Goal: Communication & Community: Answer question/provide support

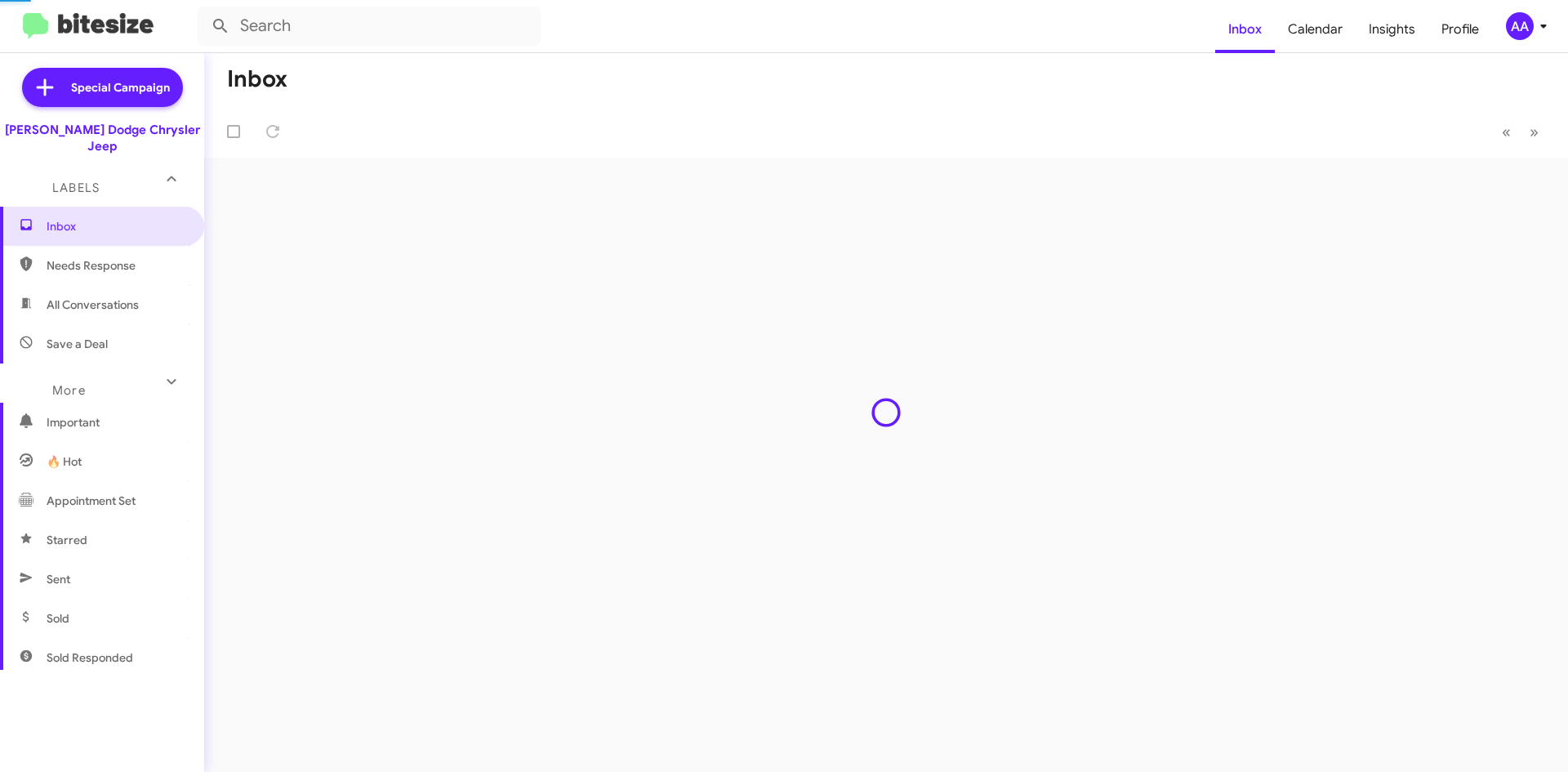
click at [72, 296] on span "All Conversations" at bounding box center [92, 304] width 92 height 16
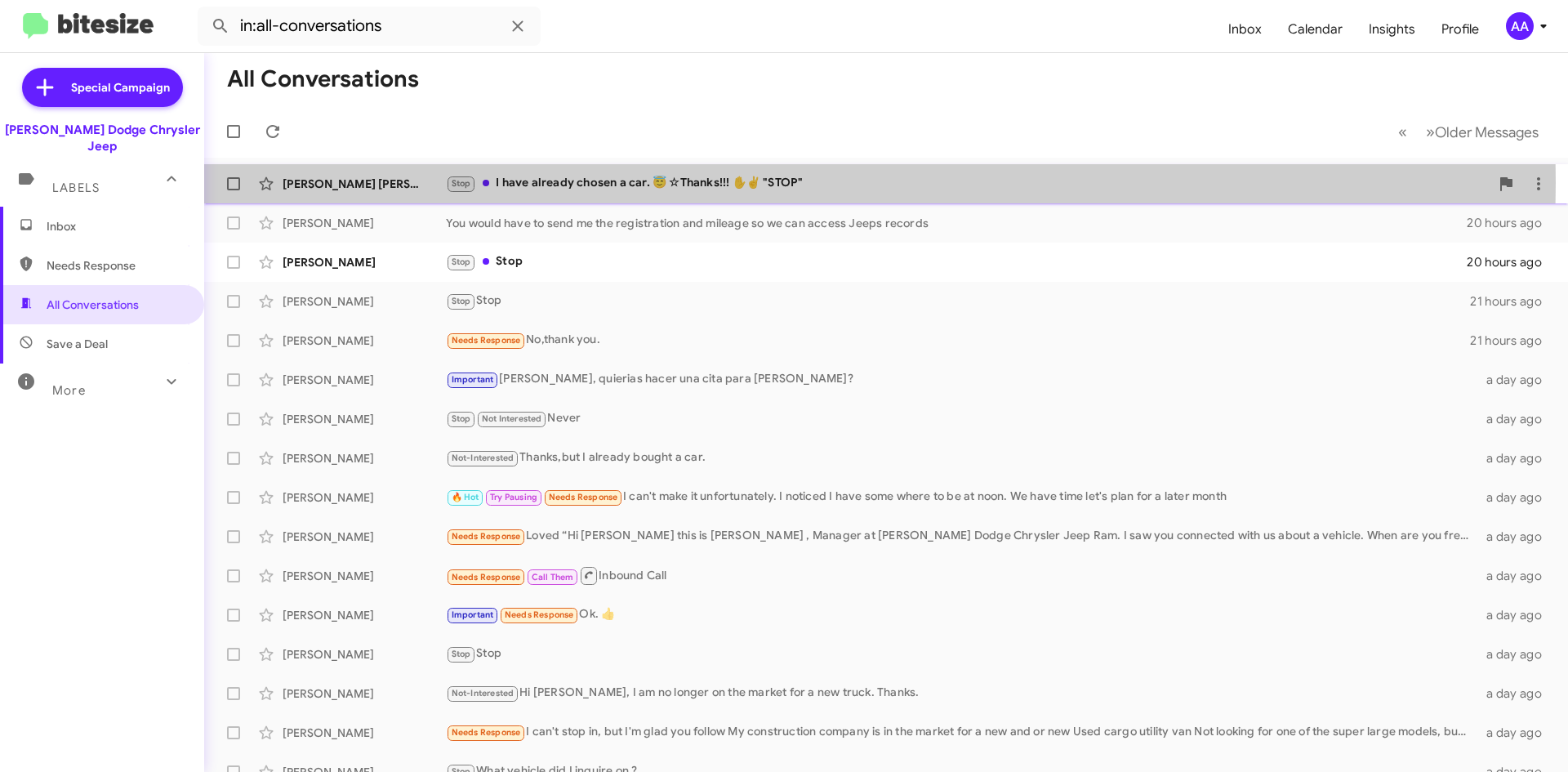
click at [610, 182] on div "Stop I have already chosen a car. 😇 ☆Thanks!!! ✋️✌️ "STOP"" at bounding box center [967, 183] width 1044 height 19
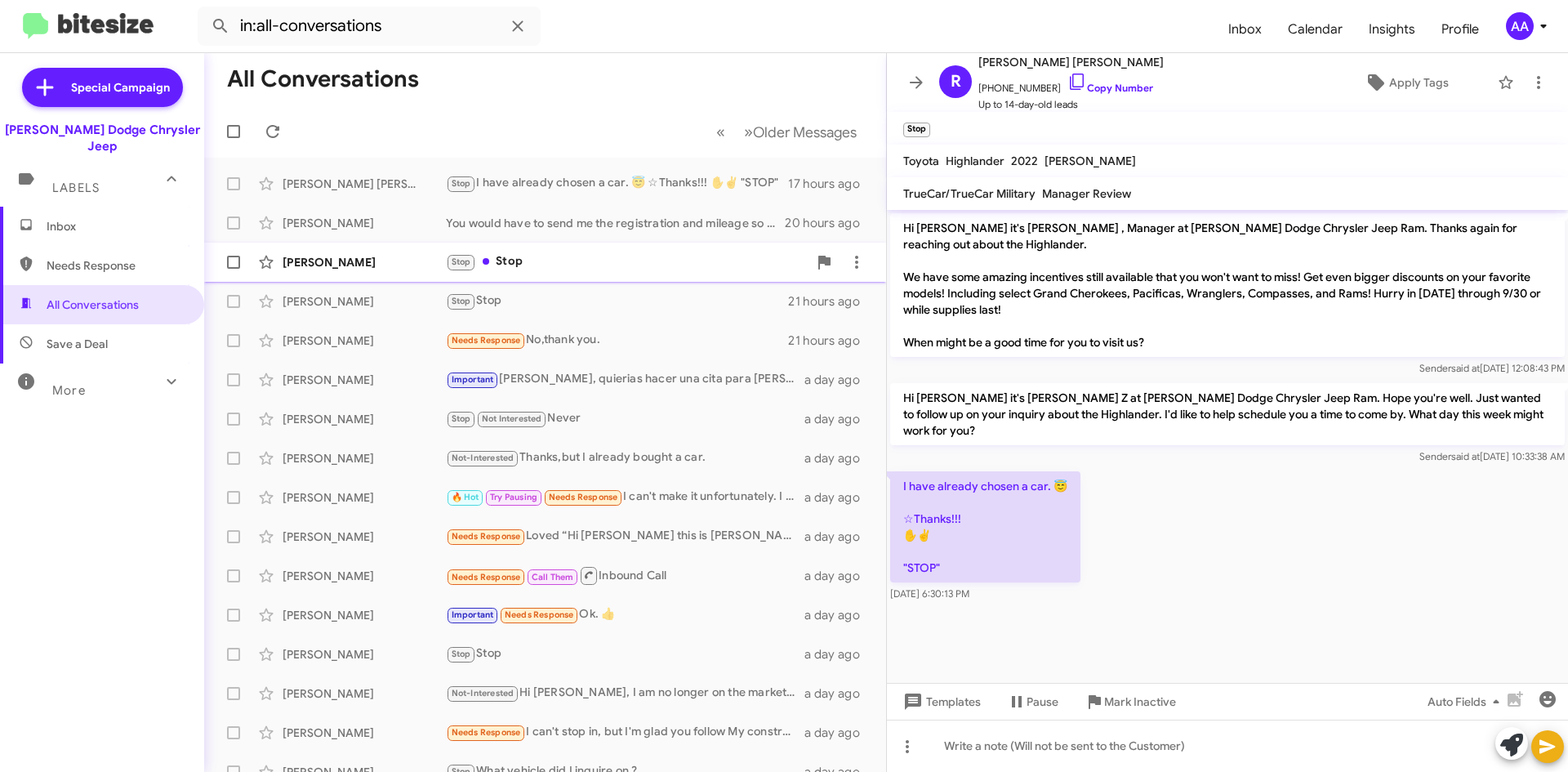
click at [544, 272] on div "Stop Stop" at bounding box center [626, 262] width 362 height 19
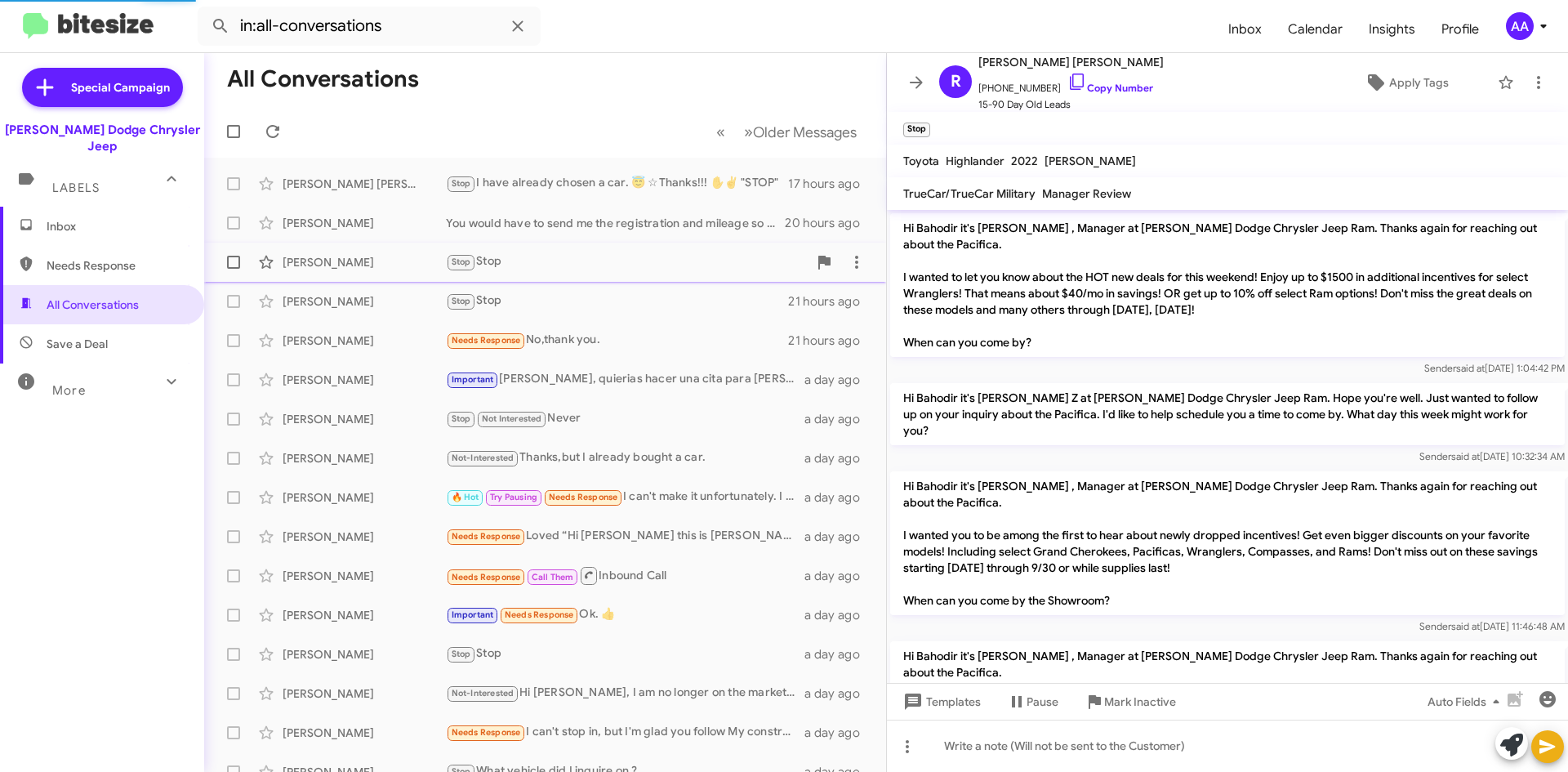
scroll to position [228, 0]
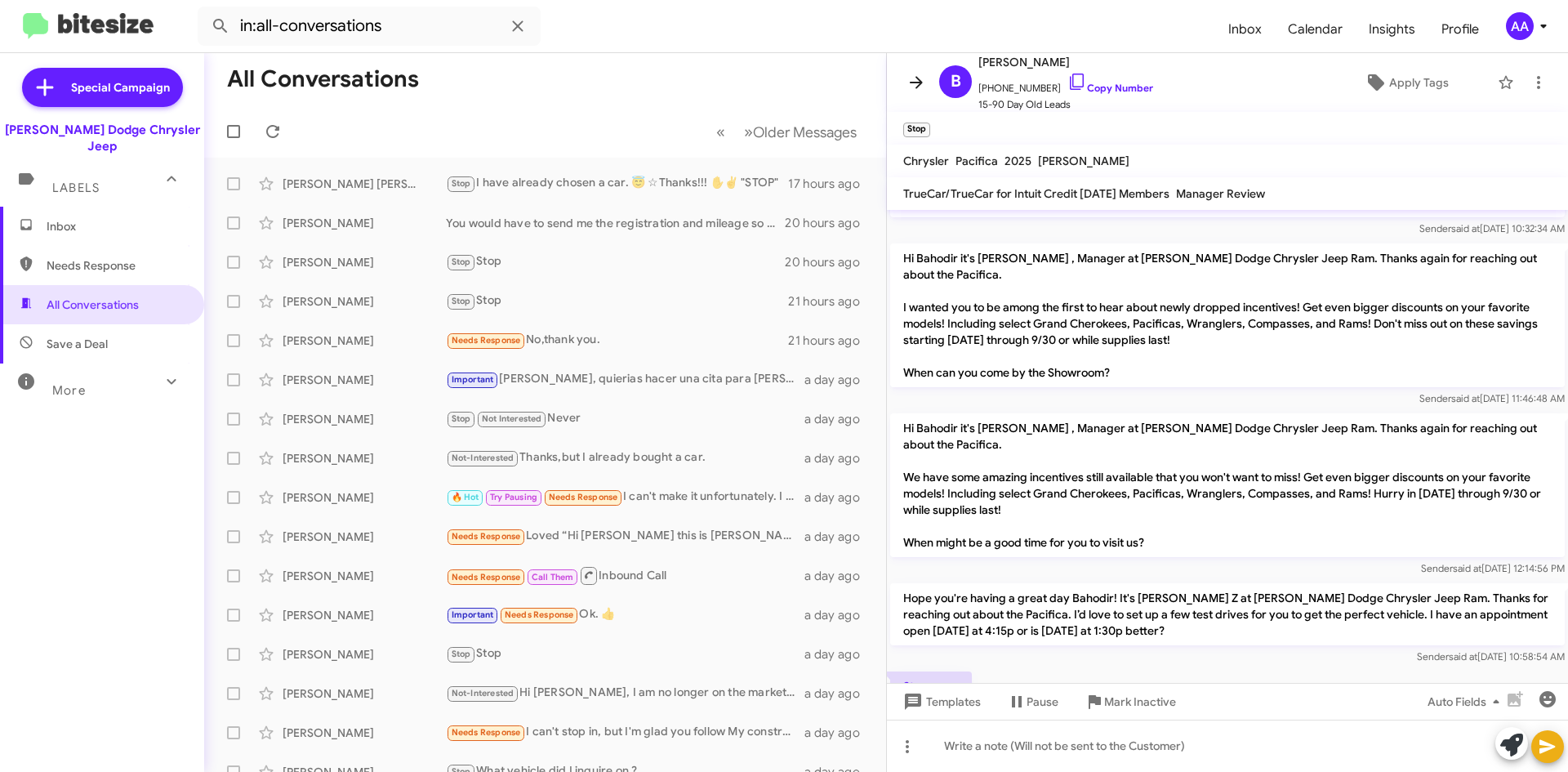
click at [910, 82] on icon at bounding box center [916, 82] width 13 height 12
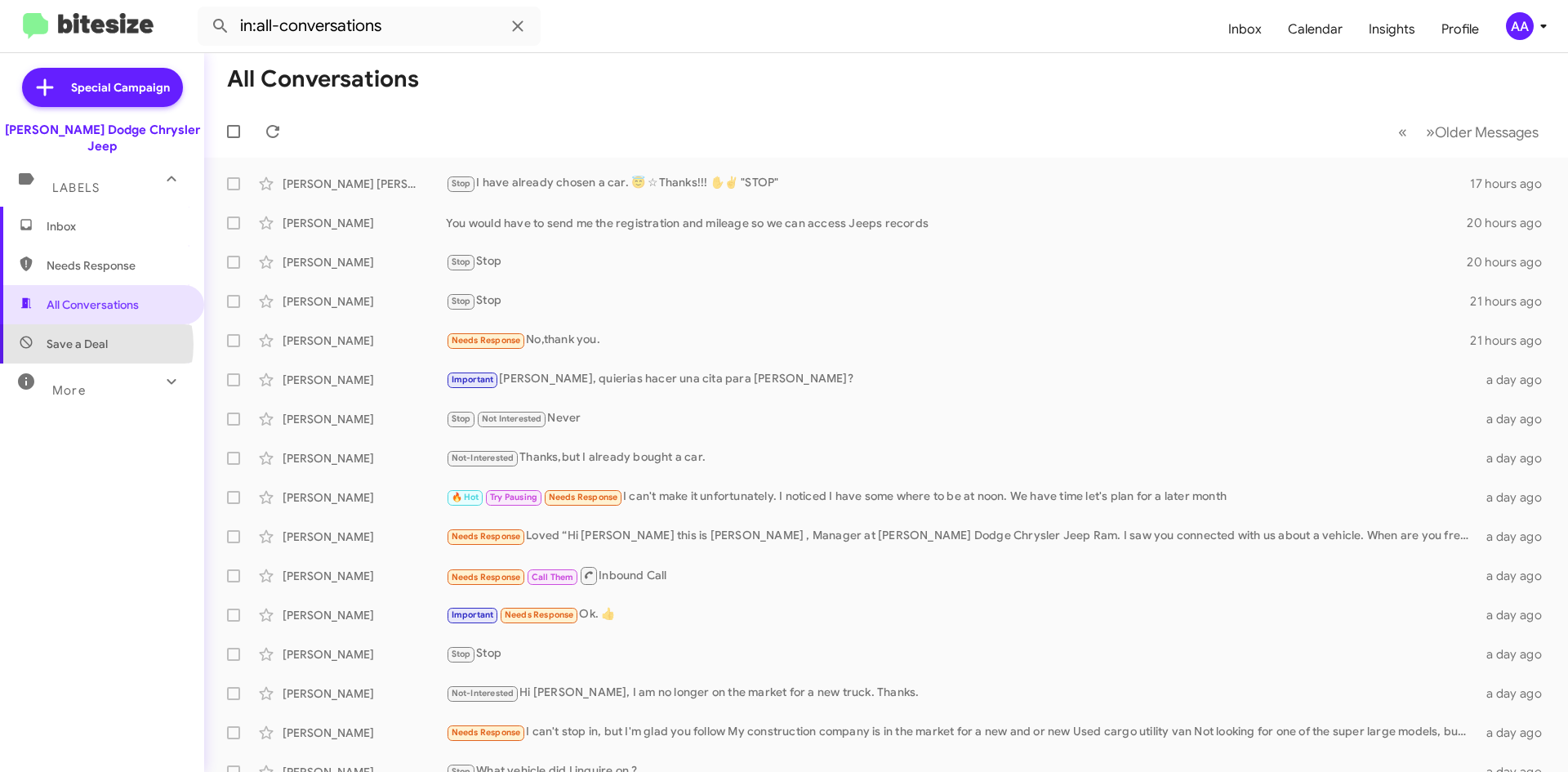
click at [89, 336] on span "Save a Deal" at bounding box center [77, 344] width 61 height 16
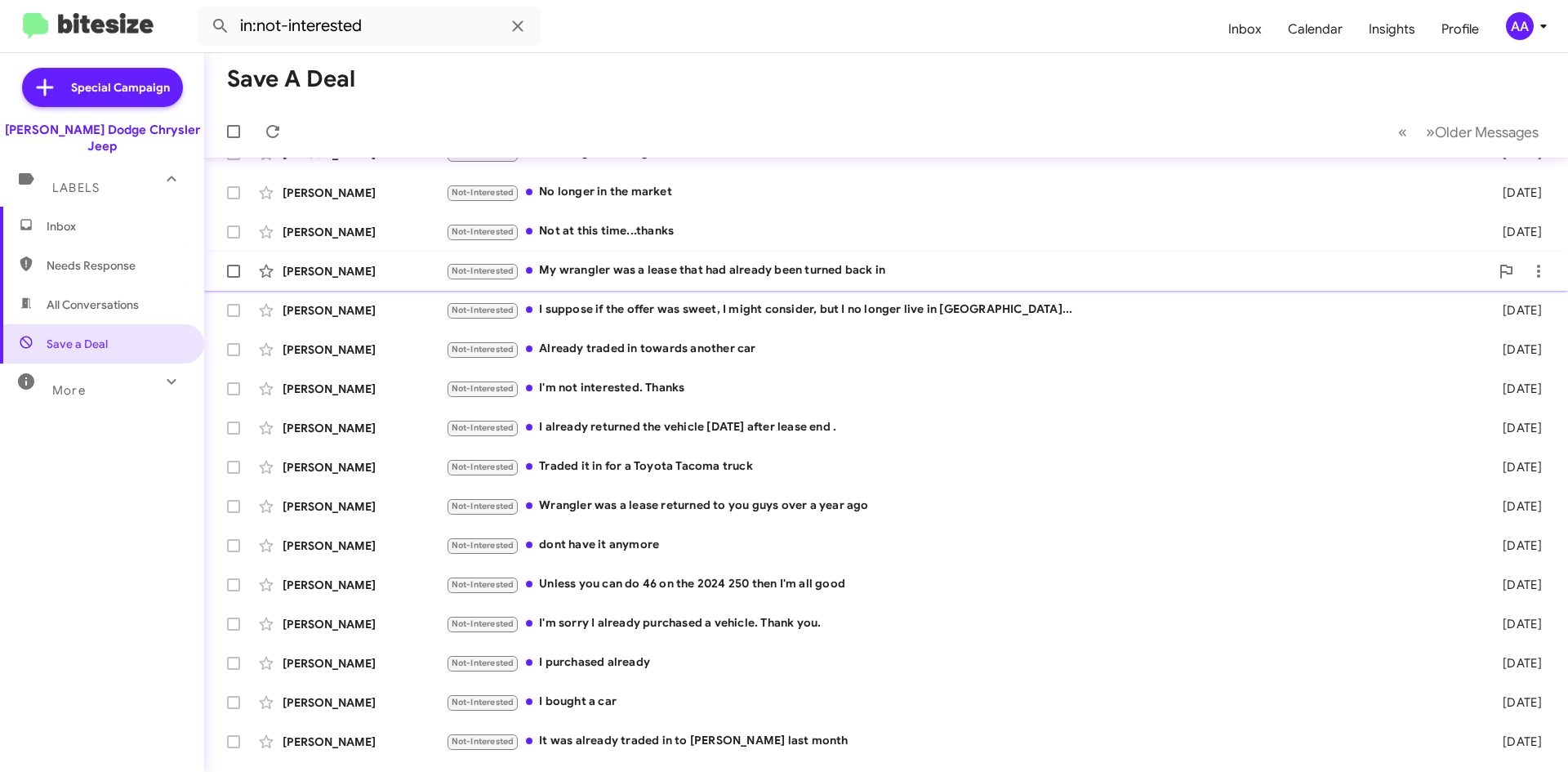
scroll to position [176, 0]
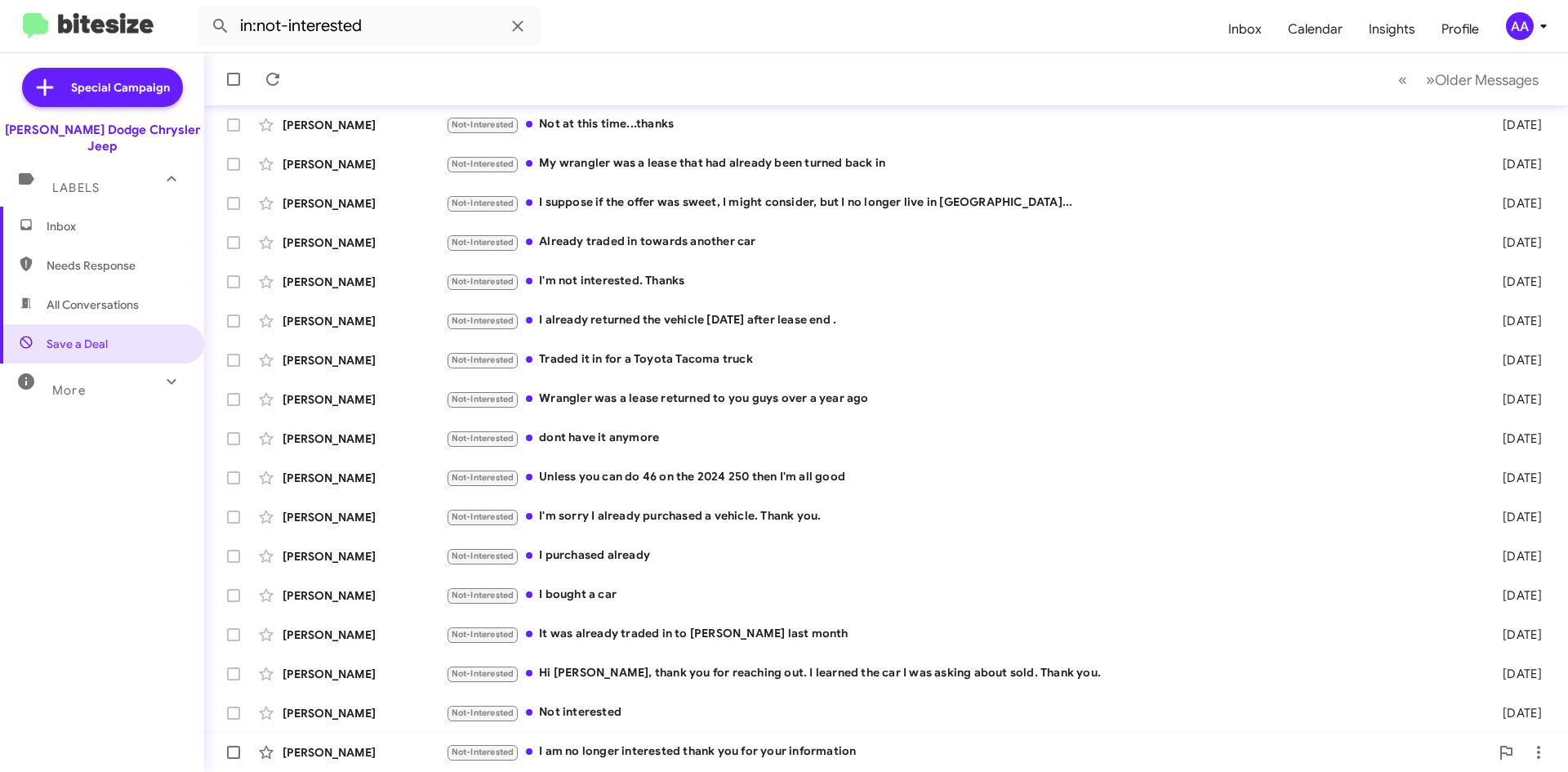
click at [710, 747] on div "Not-Interested I am no longer interested thank you for your information" at bounding box center [967, 751] width 1044 height 19
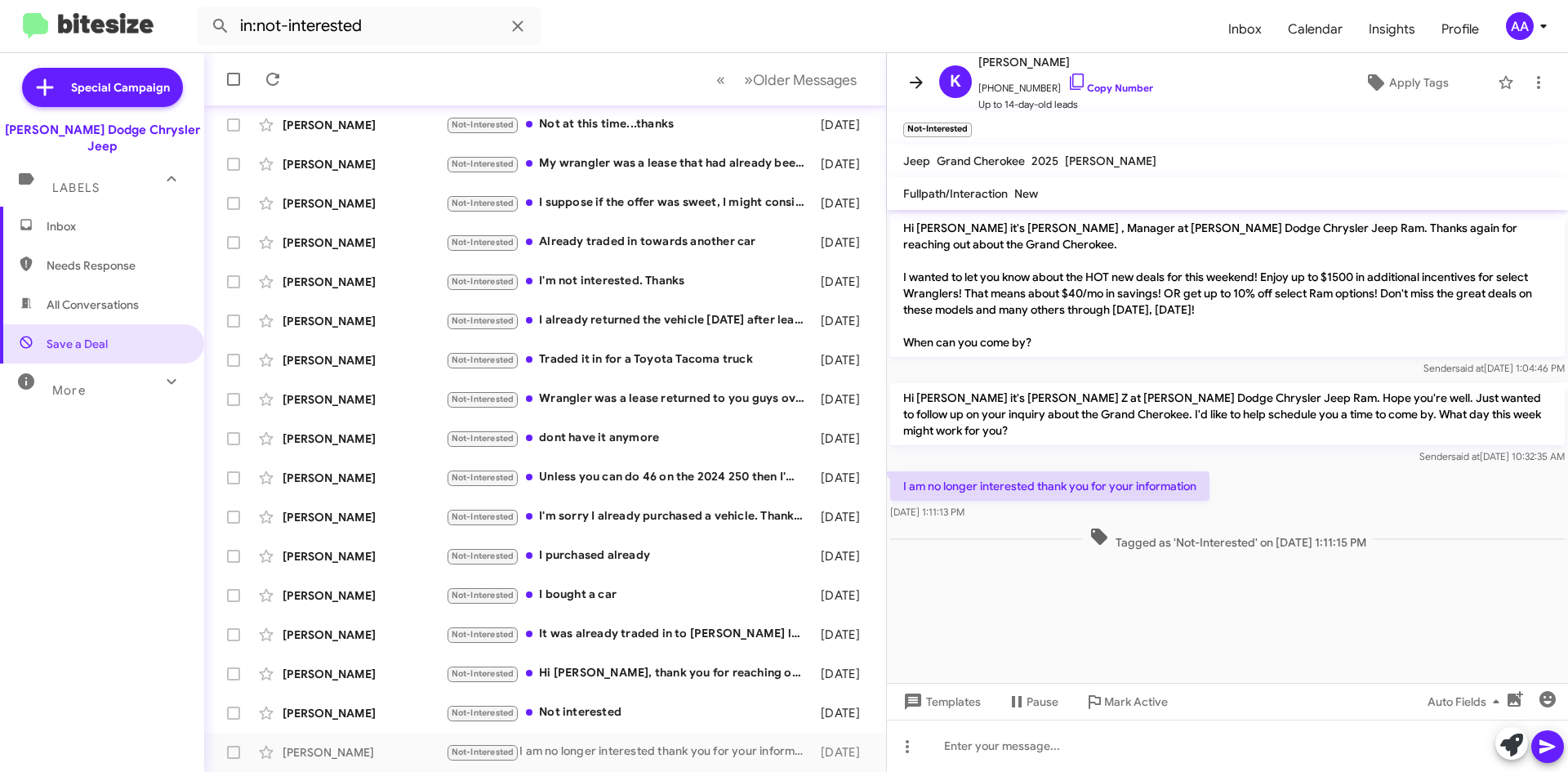
click at [920, 79] on icon at bounding box center [916, 82] width 13 height 12
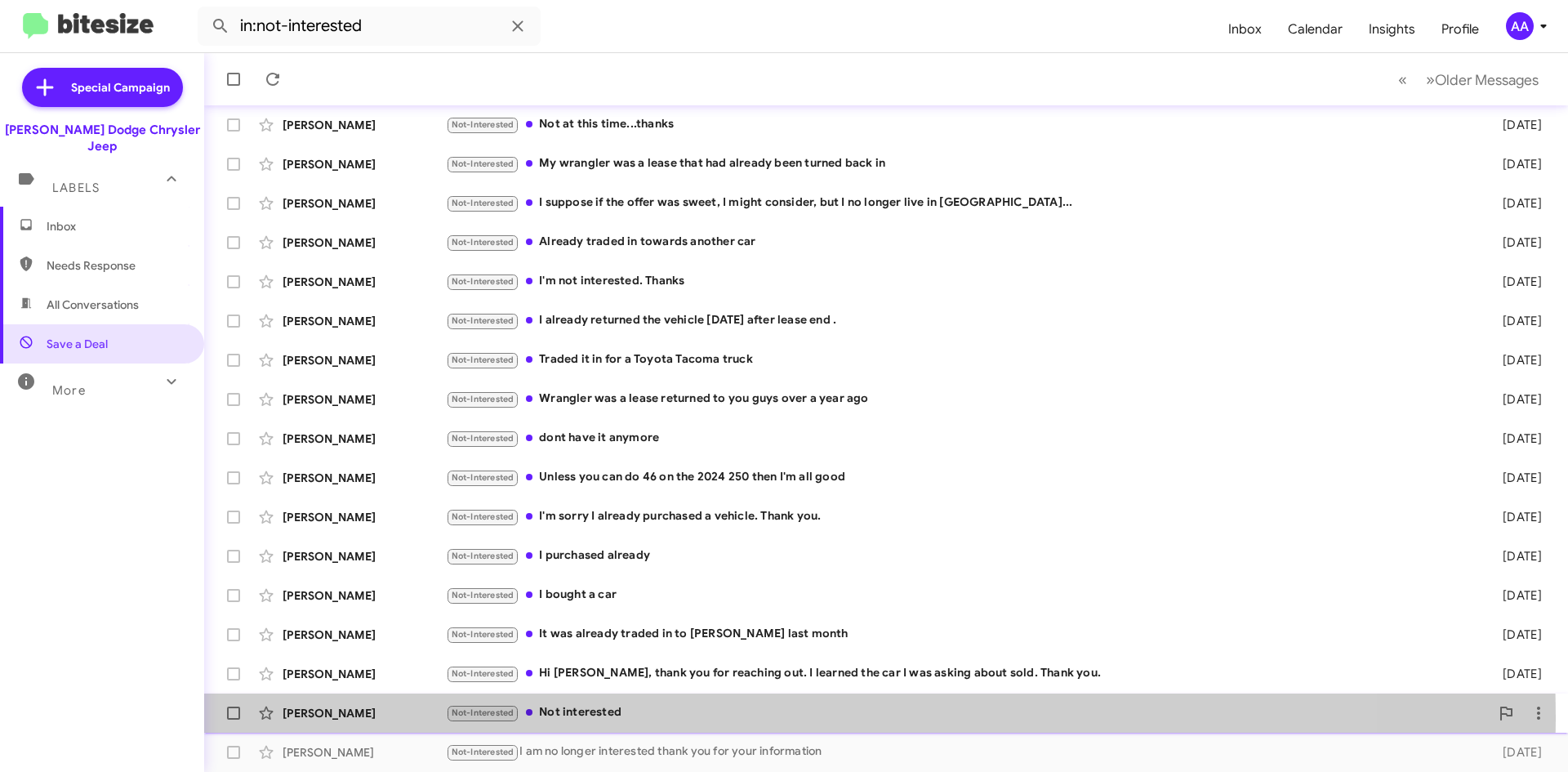
click at [740, 717] on div "Not-Interested Not interested" at bounding box center [967, 713] width 1044 height 19
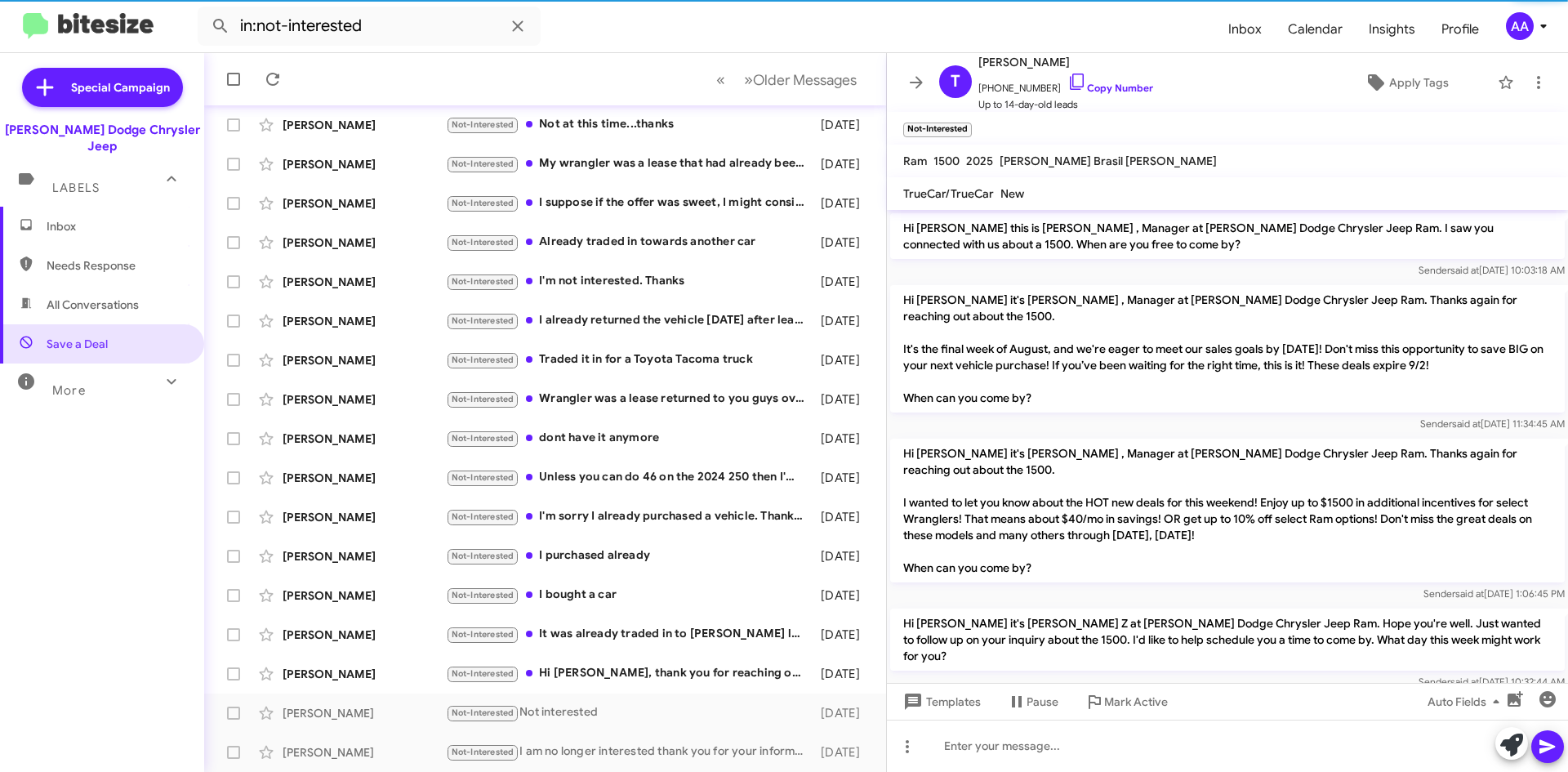
scroll to position [40, 0]
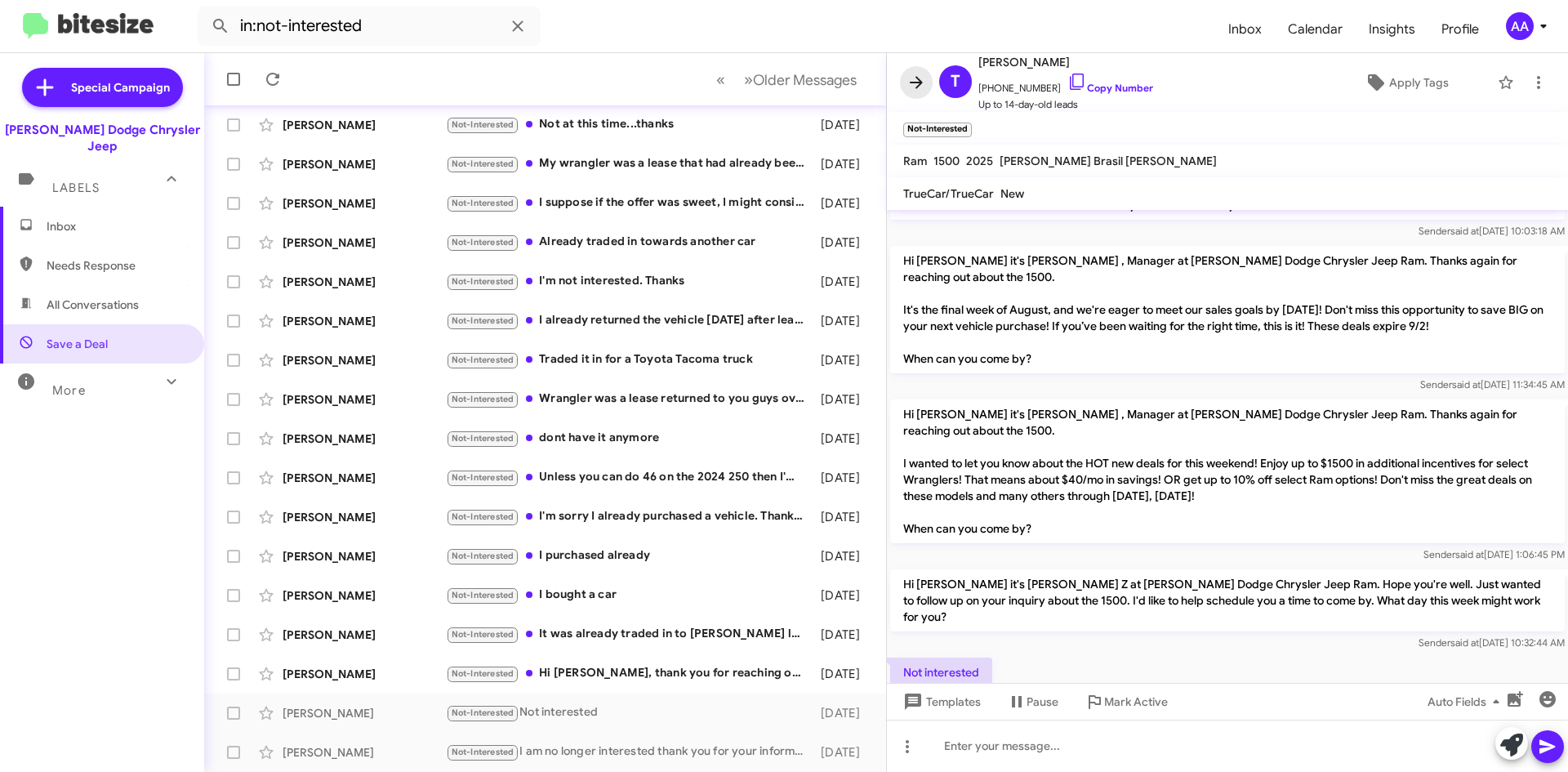
click at [909, 74] on icon at bounding box center [917, 82] width 20 height 20
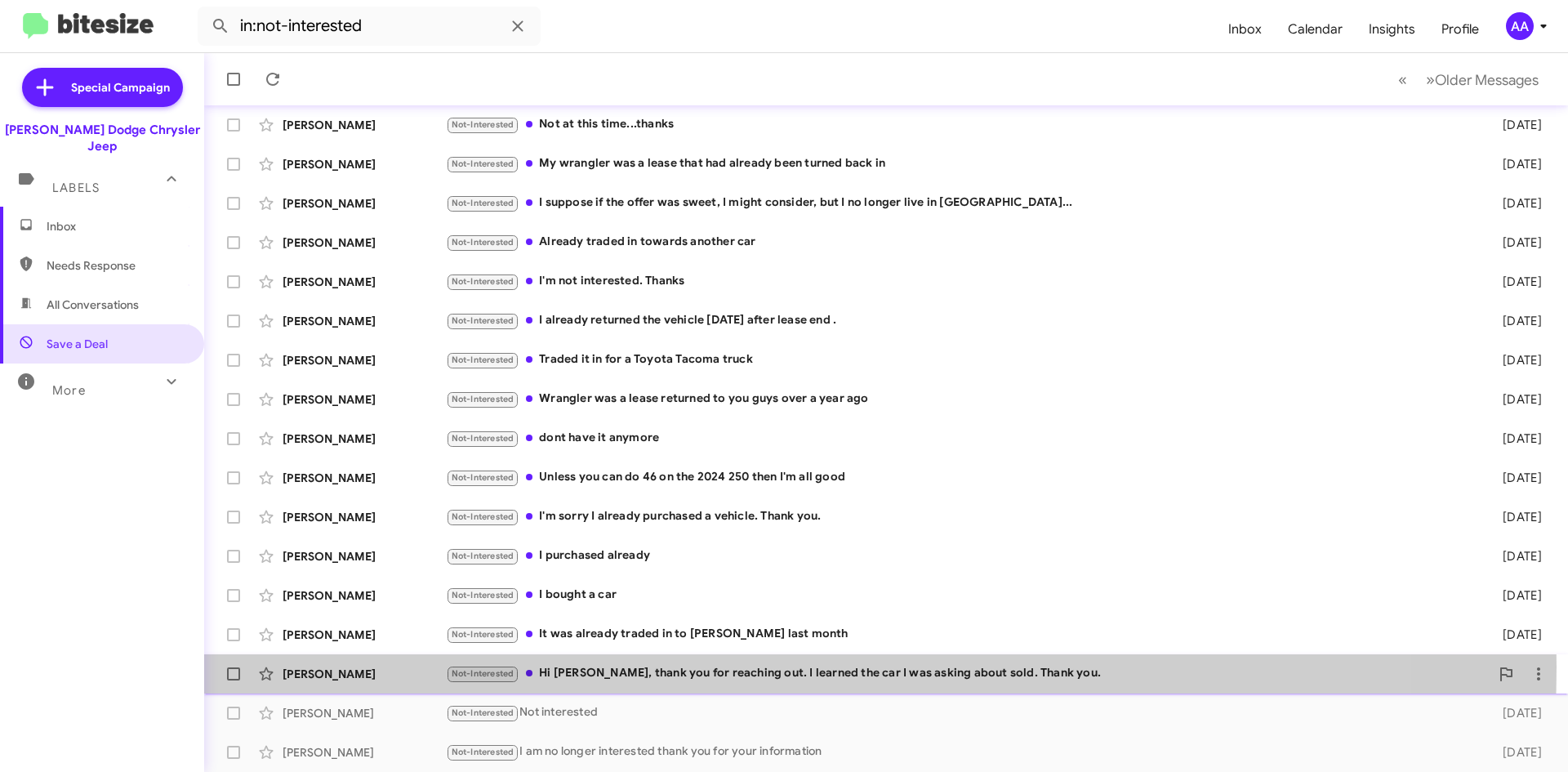
click at [650, 680] on div "Not-Interested Hi Patti, thank you for reaching out. I learned the car I was as…" at bounding box center [967, 673] width 1044 height 19
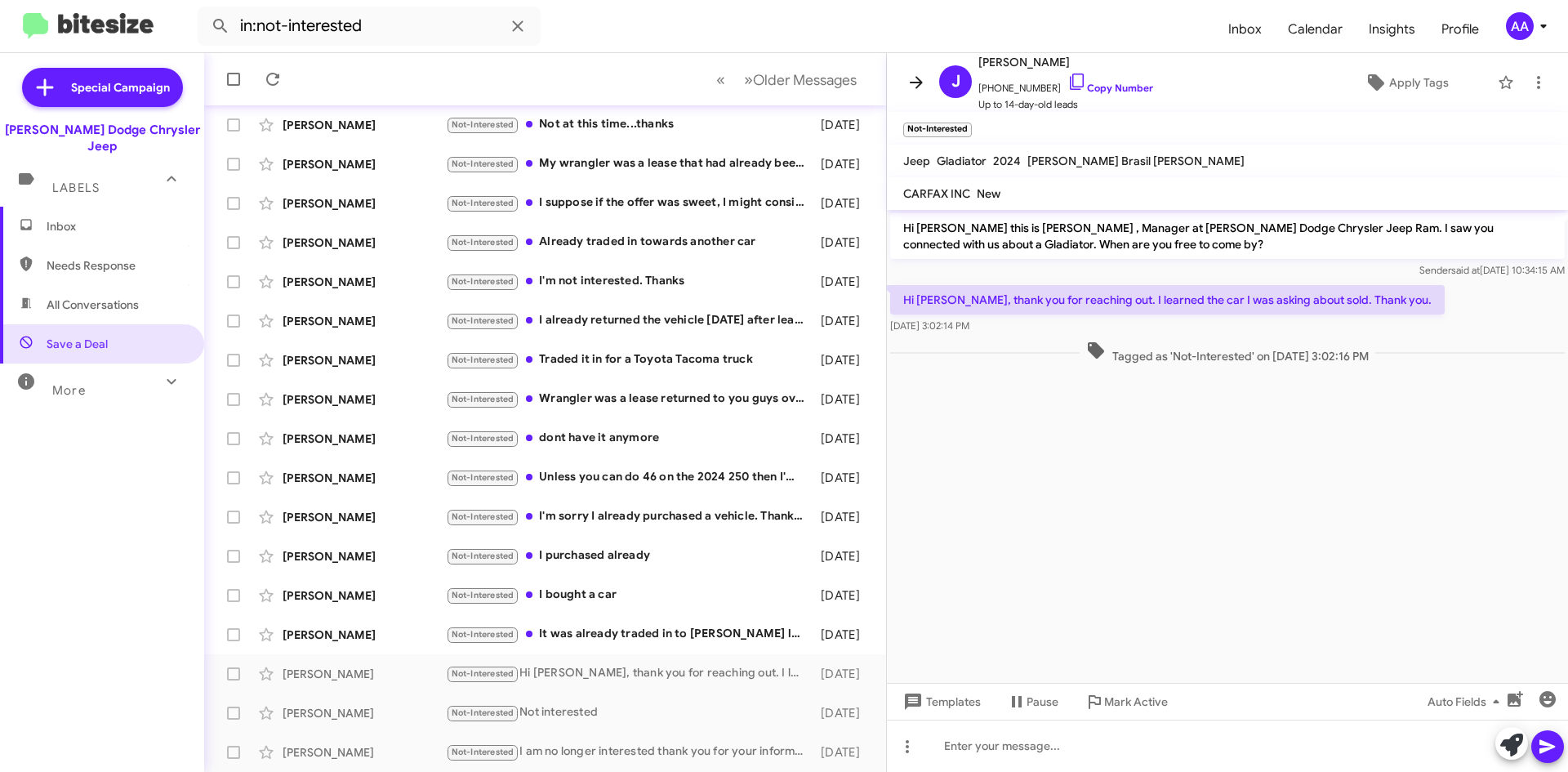
click at [916, 76] on icon at bounding box center [917, 82] width 20 height 20
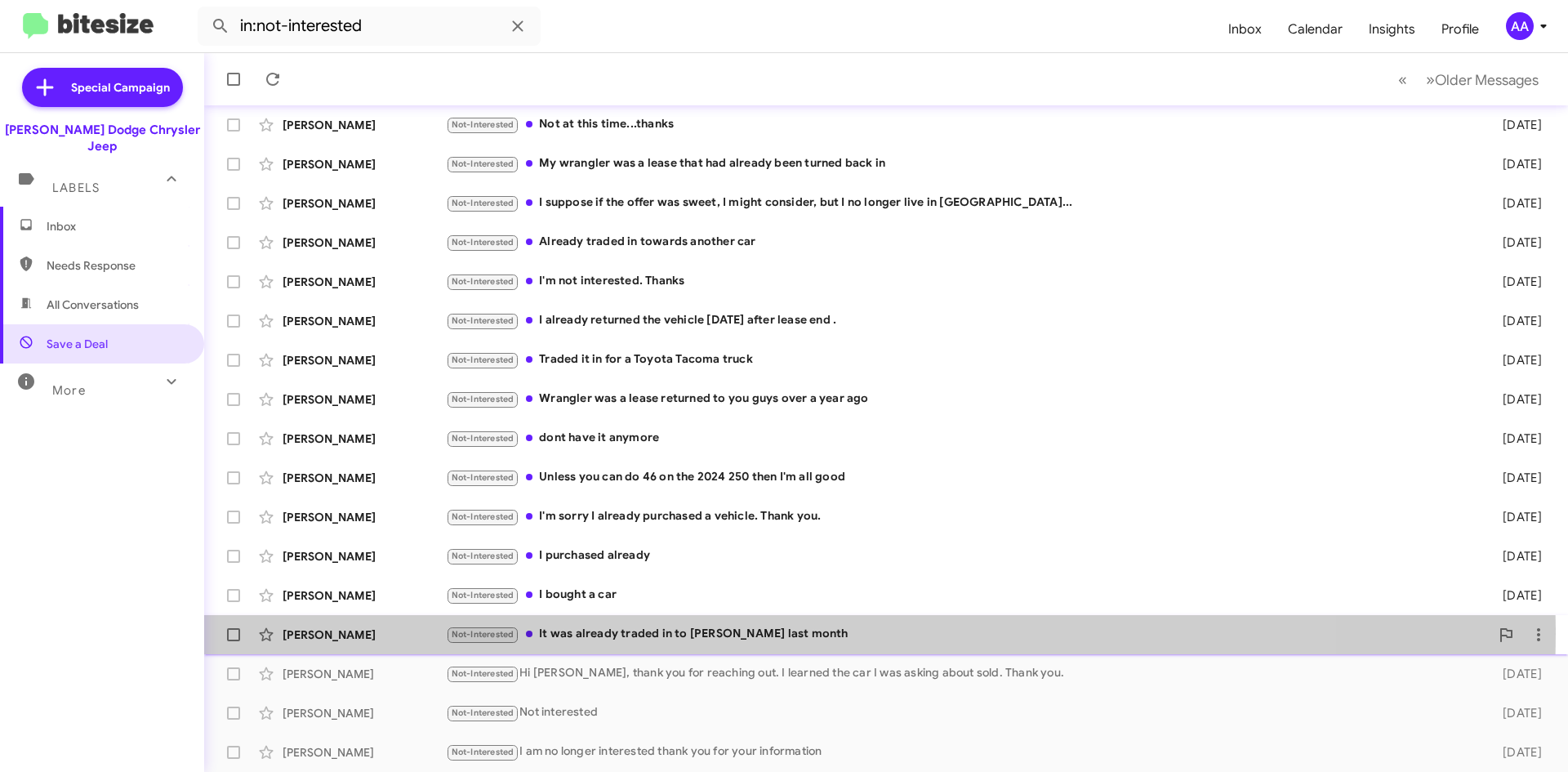
click at [720, 633] on div "Not-Interested It was already traded in to nielsen last month" at bounding box center [967, 634] width 1044 height 19
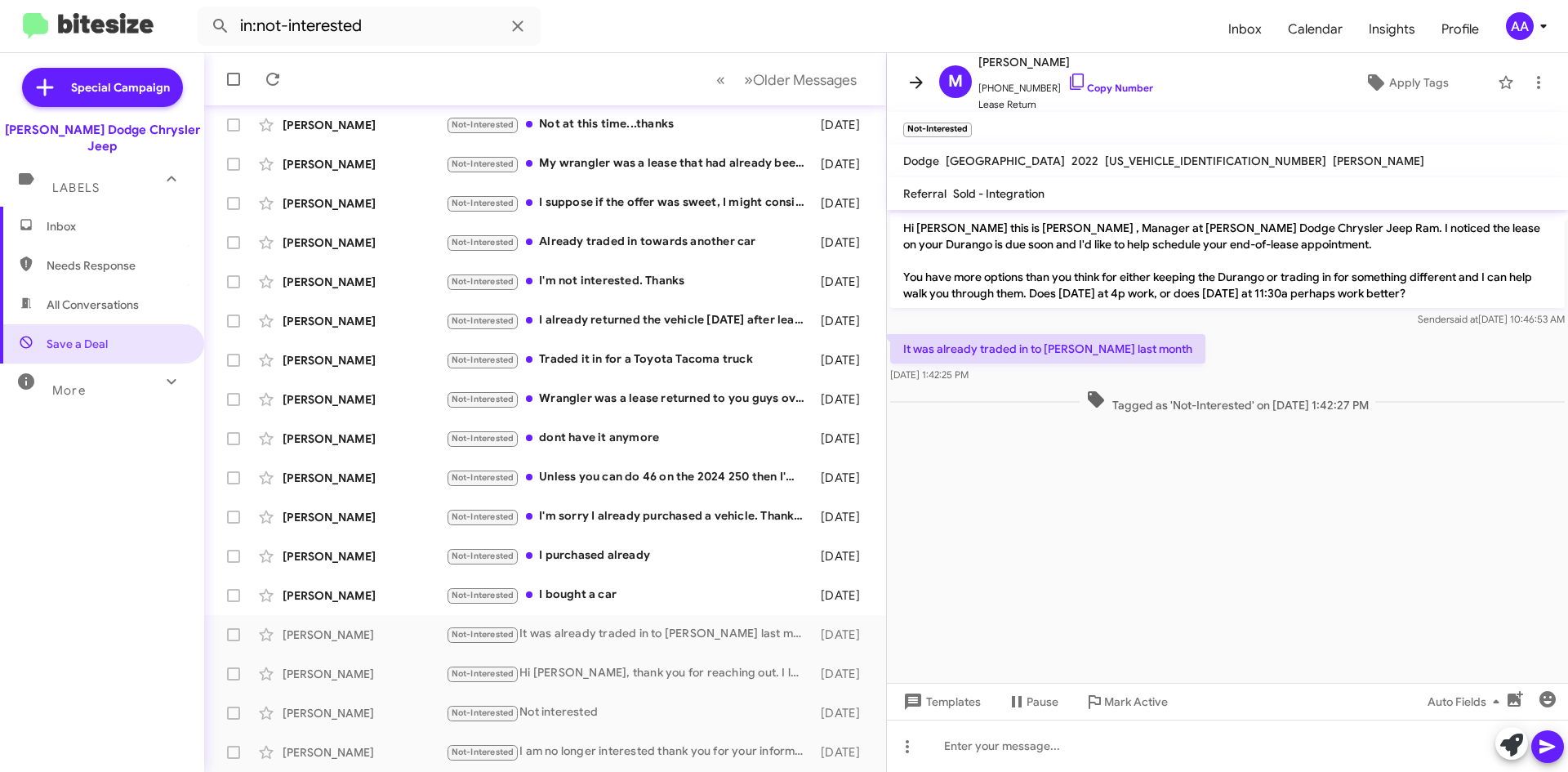
click at [913, 77] on icon at bounding box center [917, 82] width 20 height 20
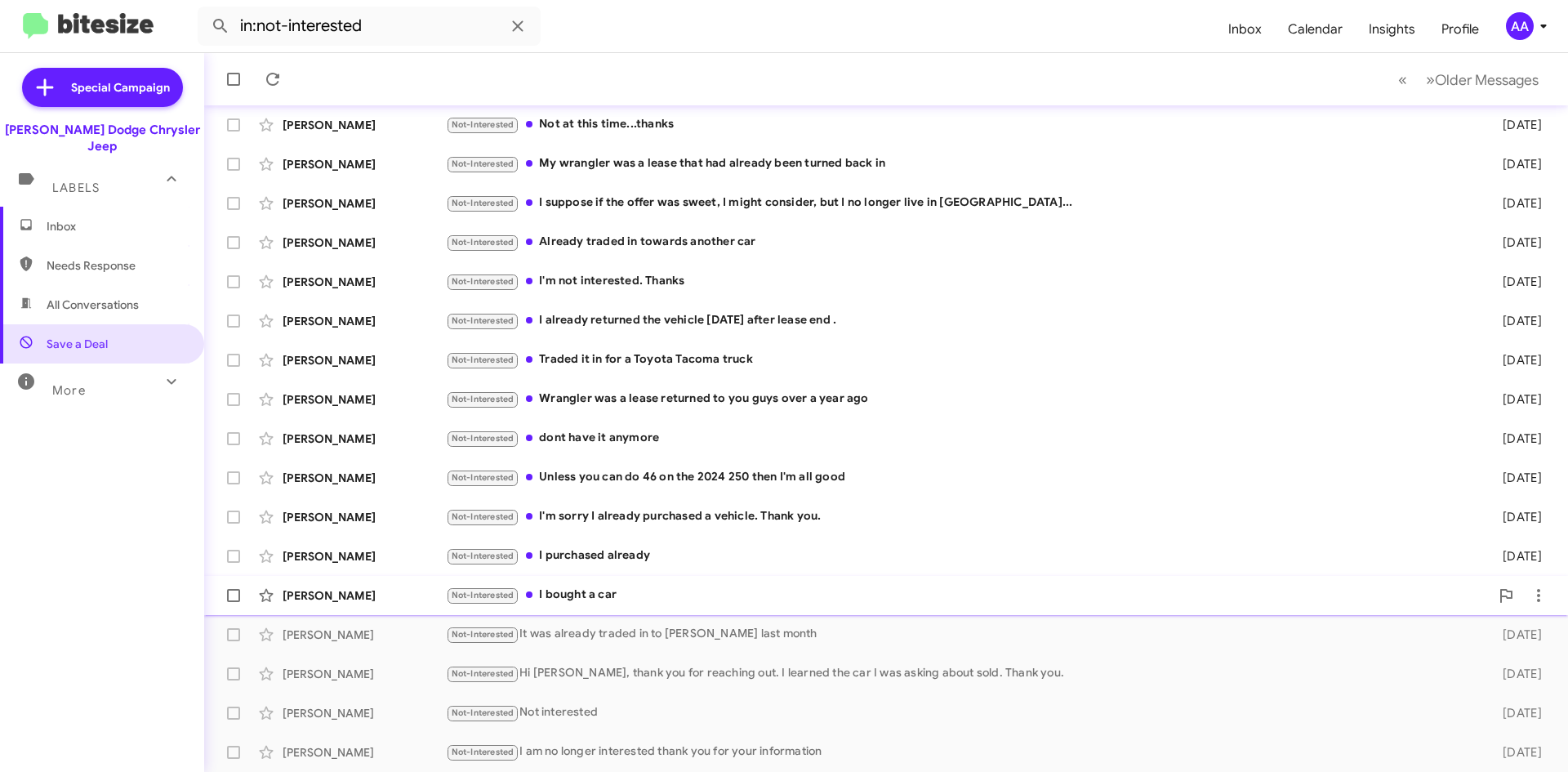
click at [595, 589] on div "Not-Interested I bought a car" at bounding box center [967, 595] width 1044 height 19
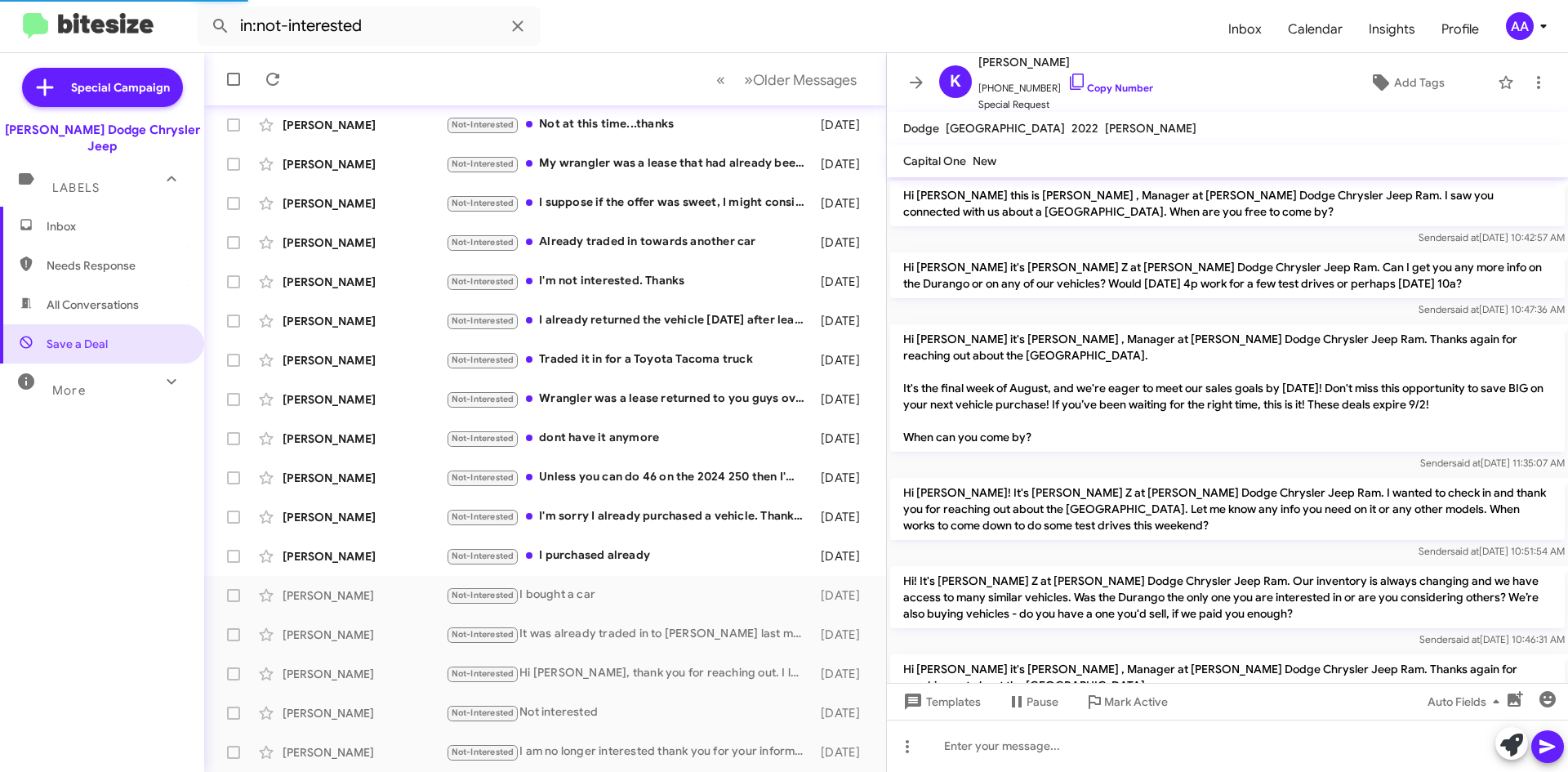
scroll to position [539, 0]
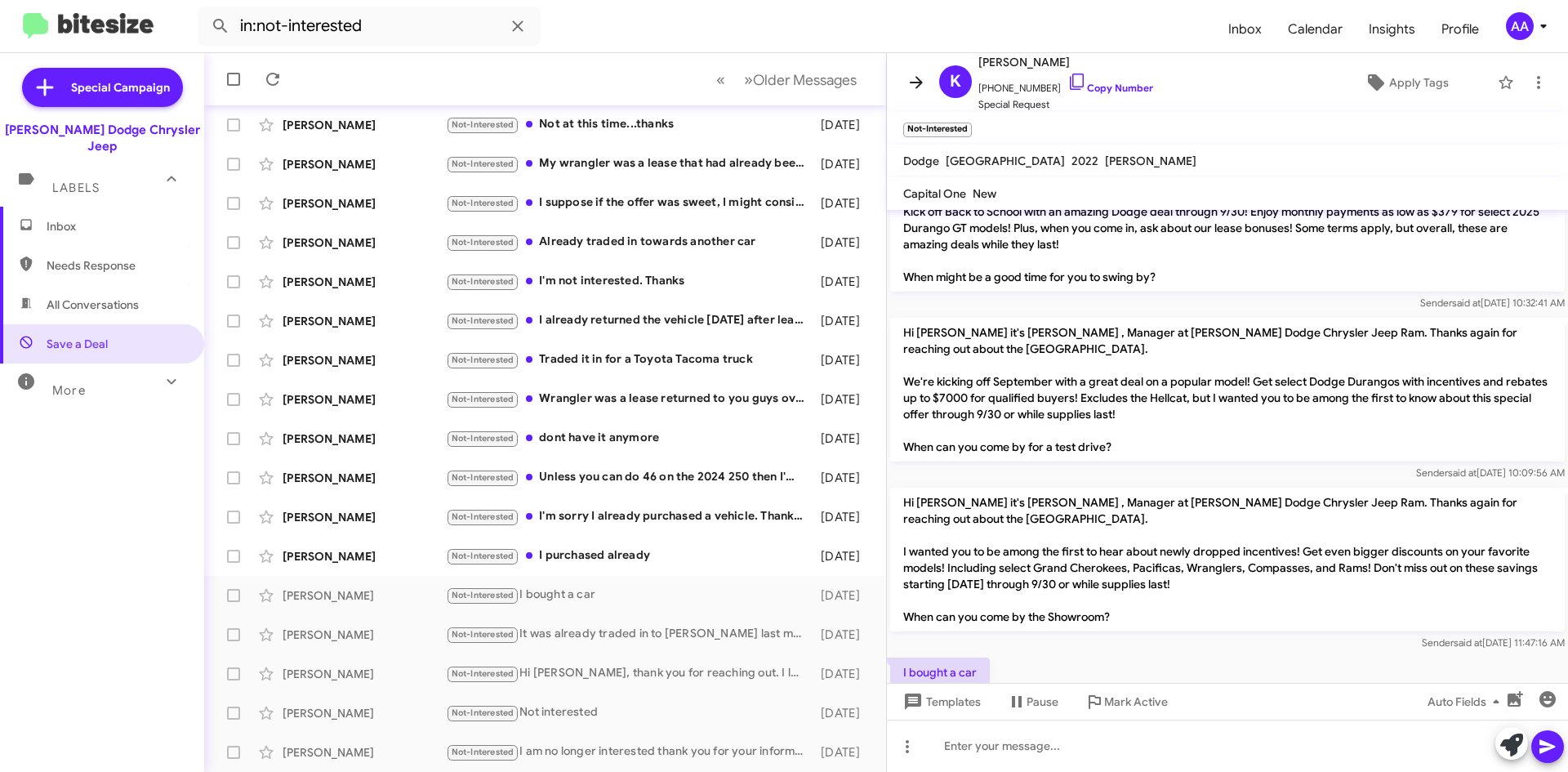
click at [903, 72] on span at bounding box center [916, 82] width 33 height 20
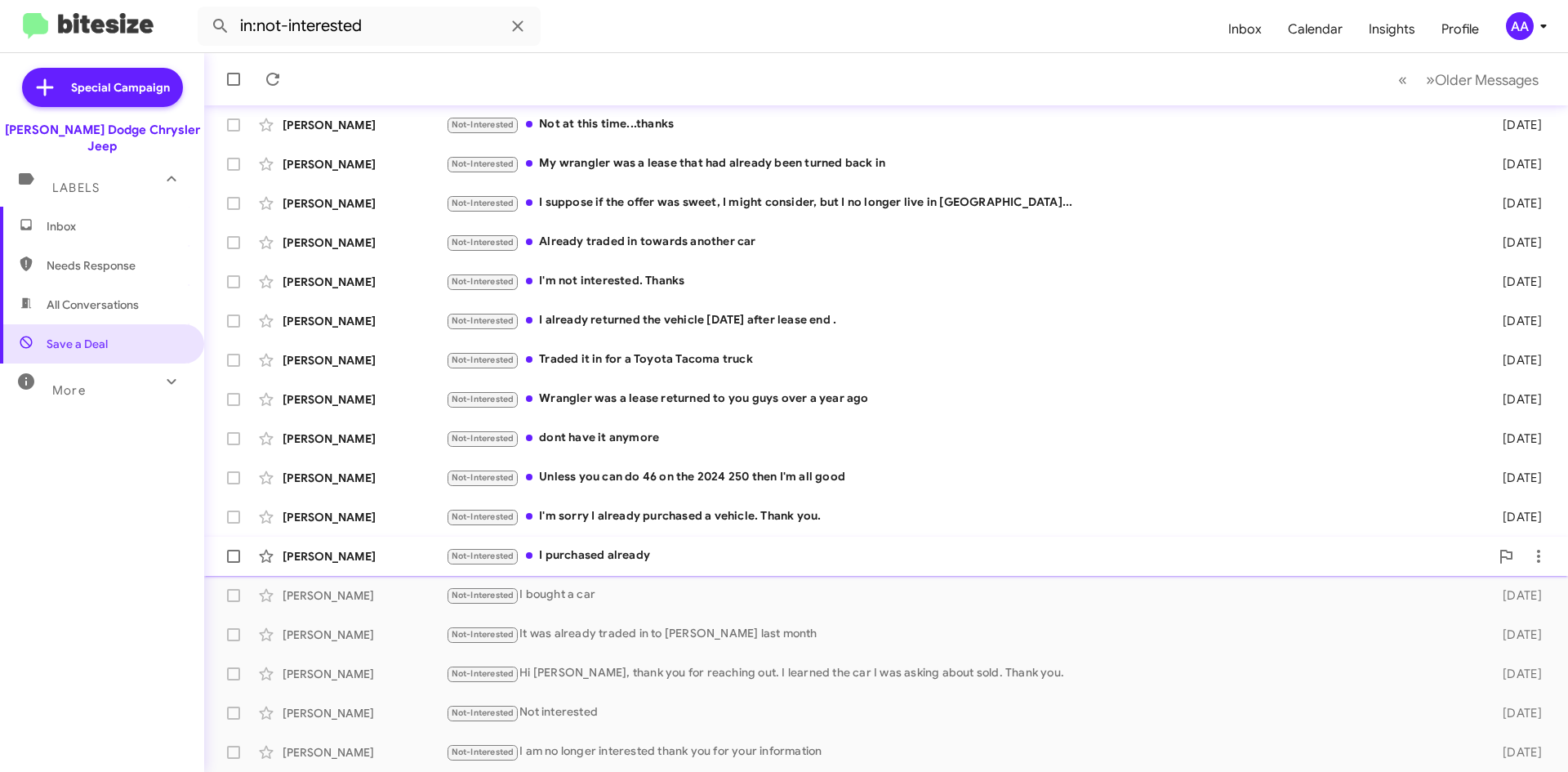
click at [631, 558] on div "Not-Interested I purchased already" at bounding box center [967, 555] width 1044 height 19
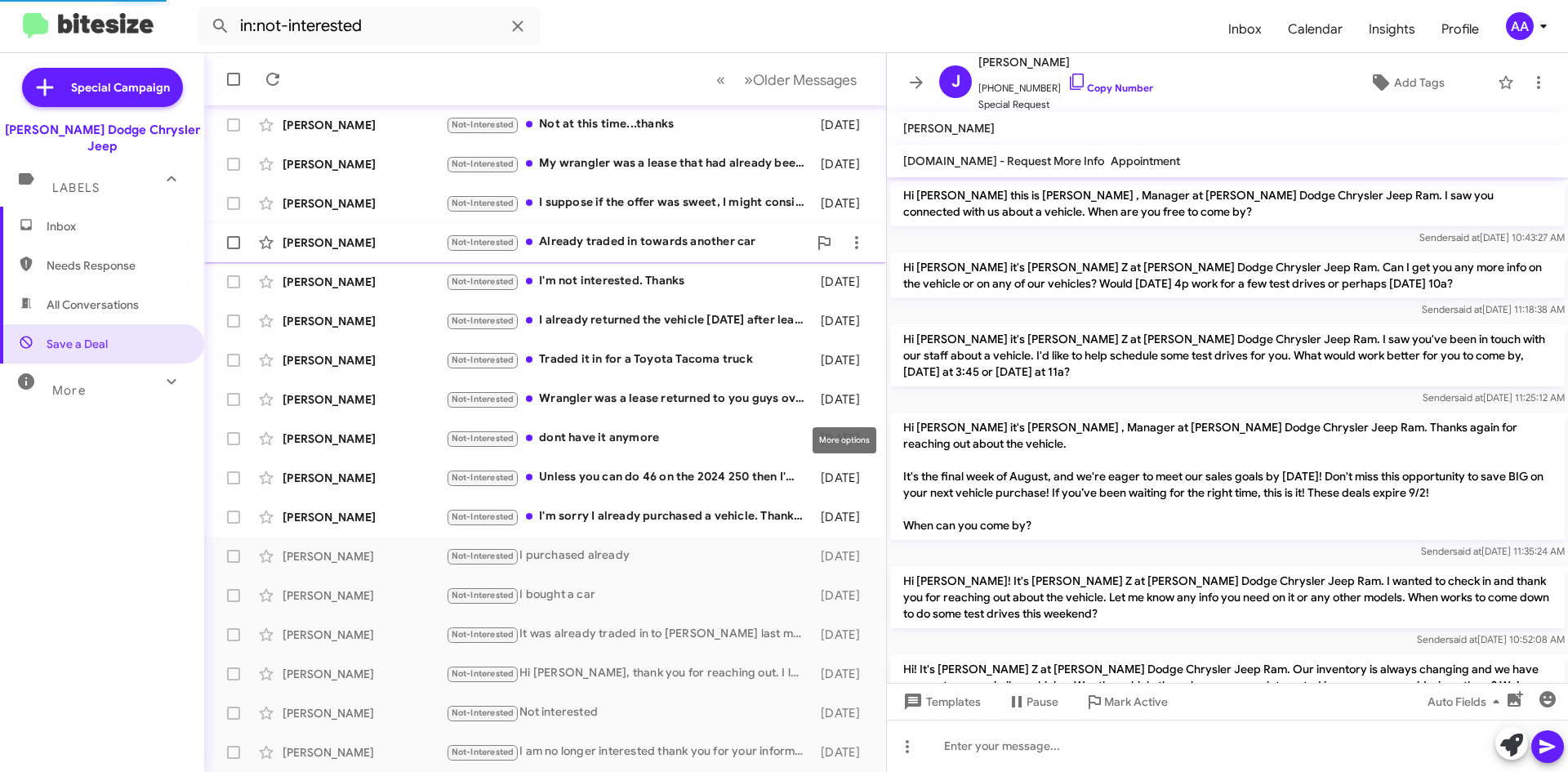
scroll to position [235, 0]
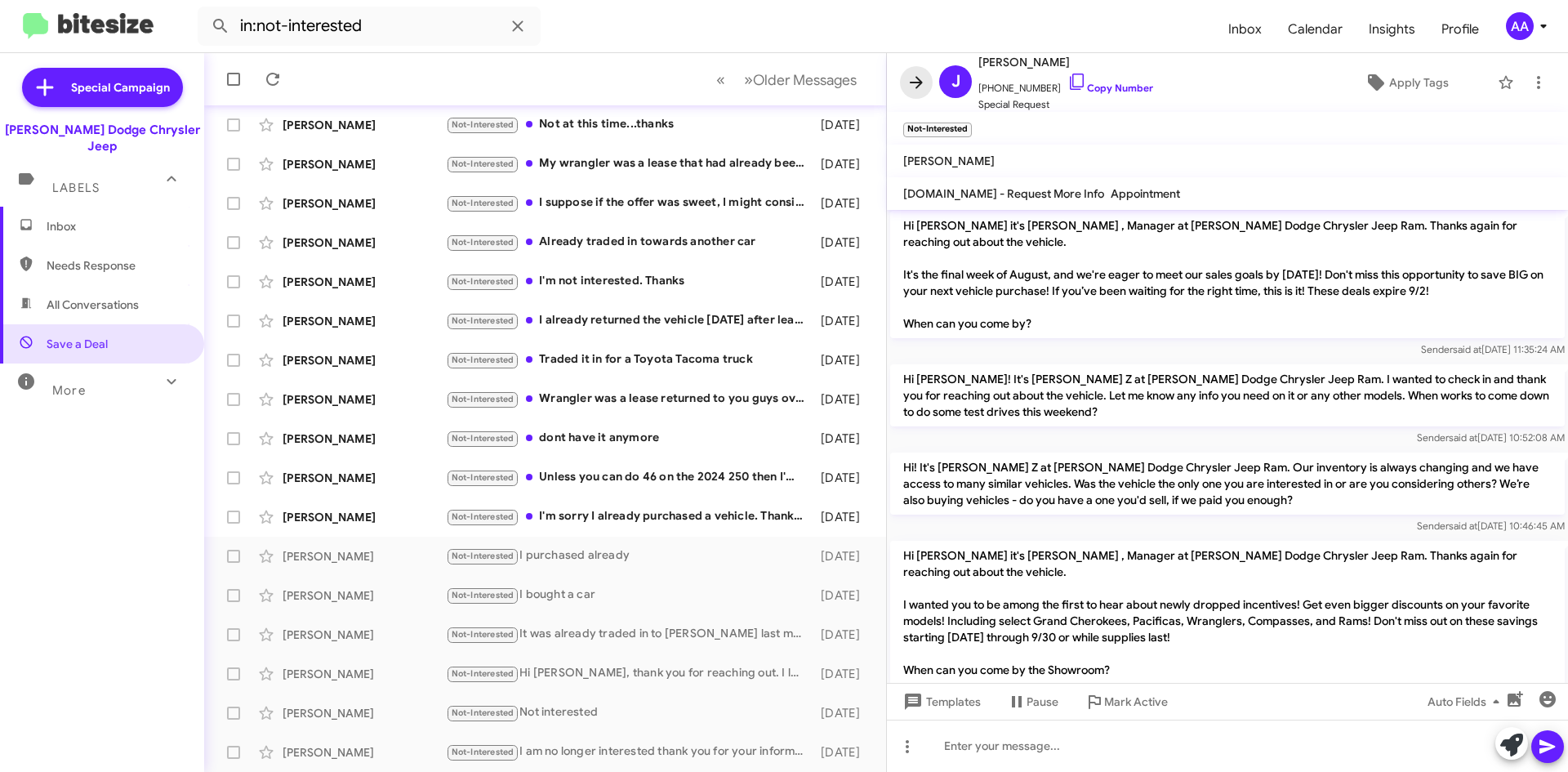
click at [915, 76] on icon at bounding box center [917, 82] width 20 height 20
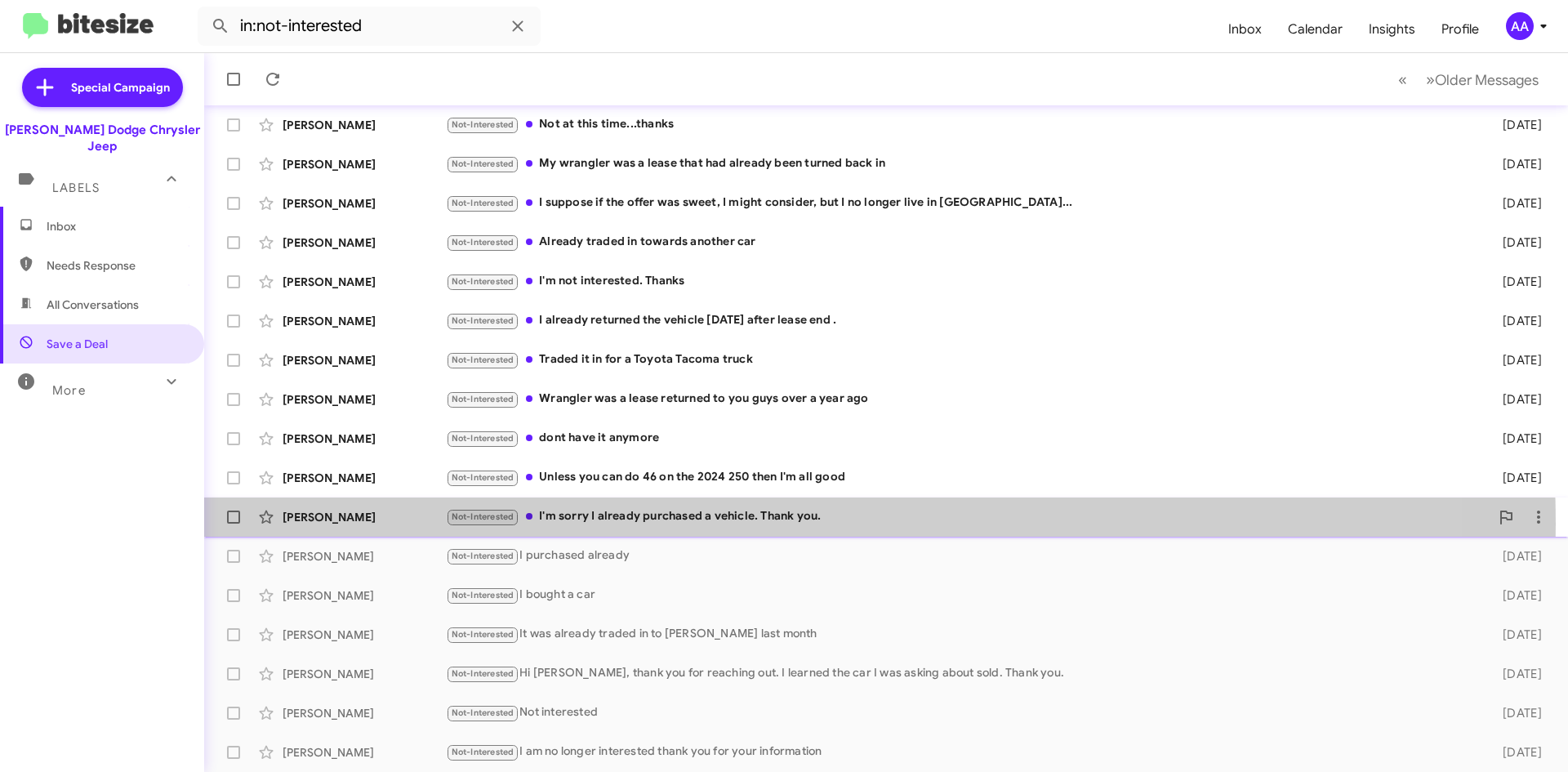
click at [679, 523] on div "Not-Interested I'm sorry I already purchased a vehicle. Thank you." at bounding box center [967, 516] width 1044 height 19
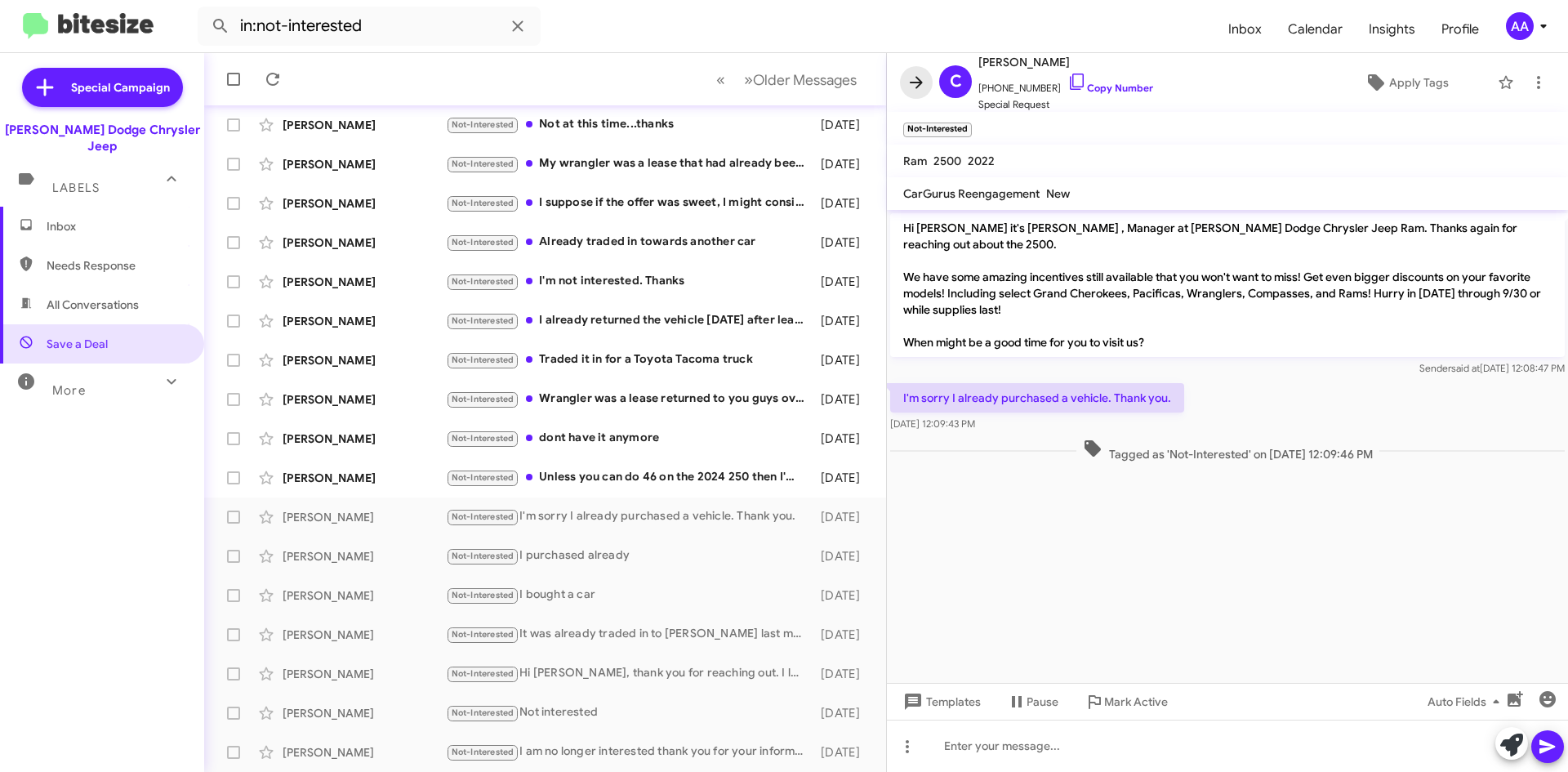
click at [915, 69] on button at bounding box center [916, 82] width 33 height 33
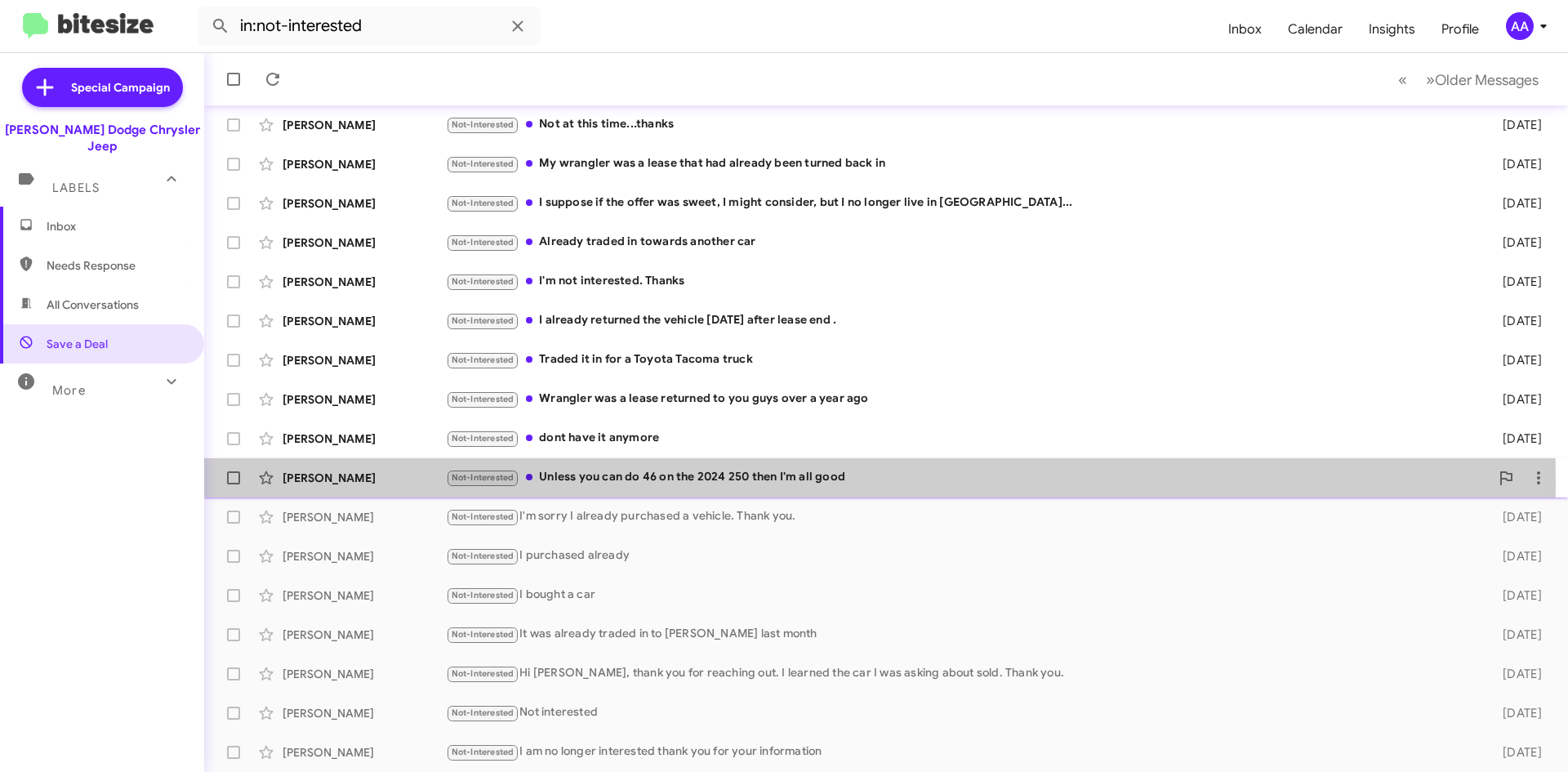
click at [616, 481] on div "Not-Interested Unless you can do 46 on the 2024 250 then I'm all good" at bounding box center [967, 477] width 1044 height 19
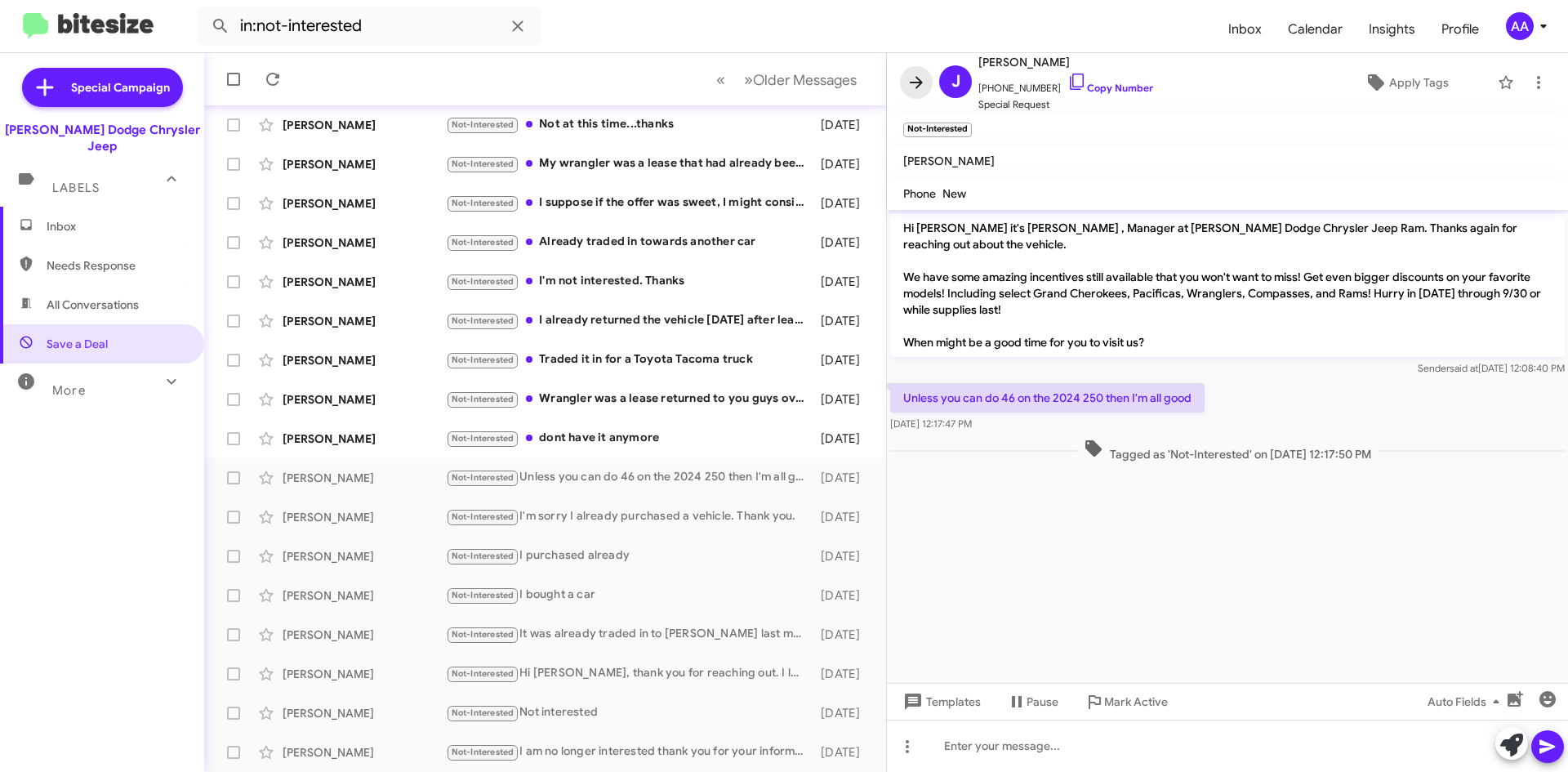
click at [919, 86] on icon at bounding box center [916, 82] width 13 height 12
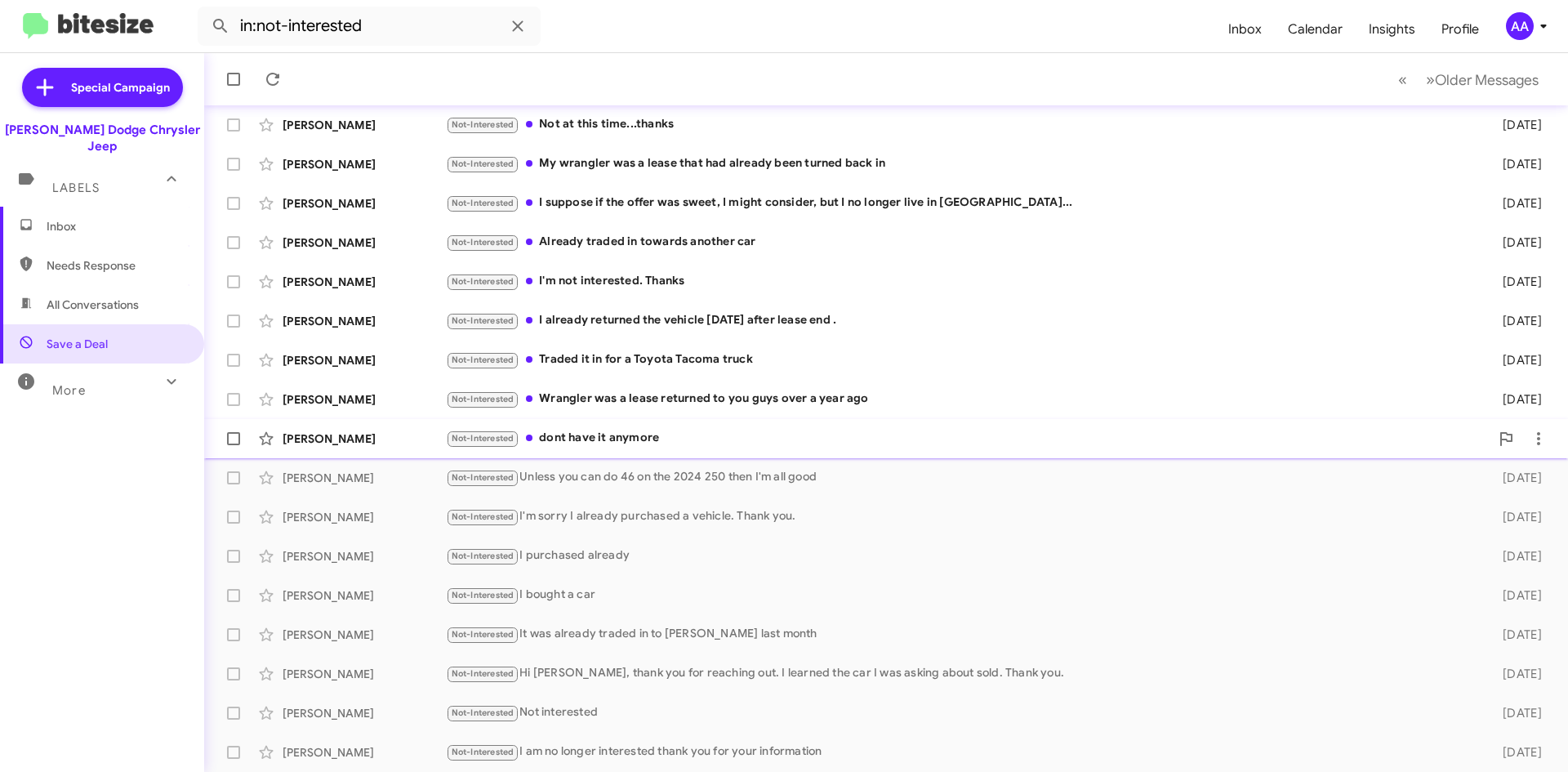
click at [673, 432] on div "Not-Interested dont have it anymore" at bounding box center [967, 438] width 1044 height 19
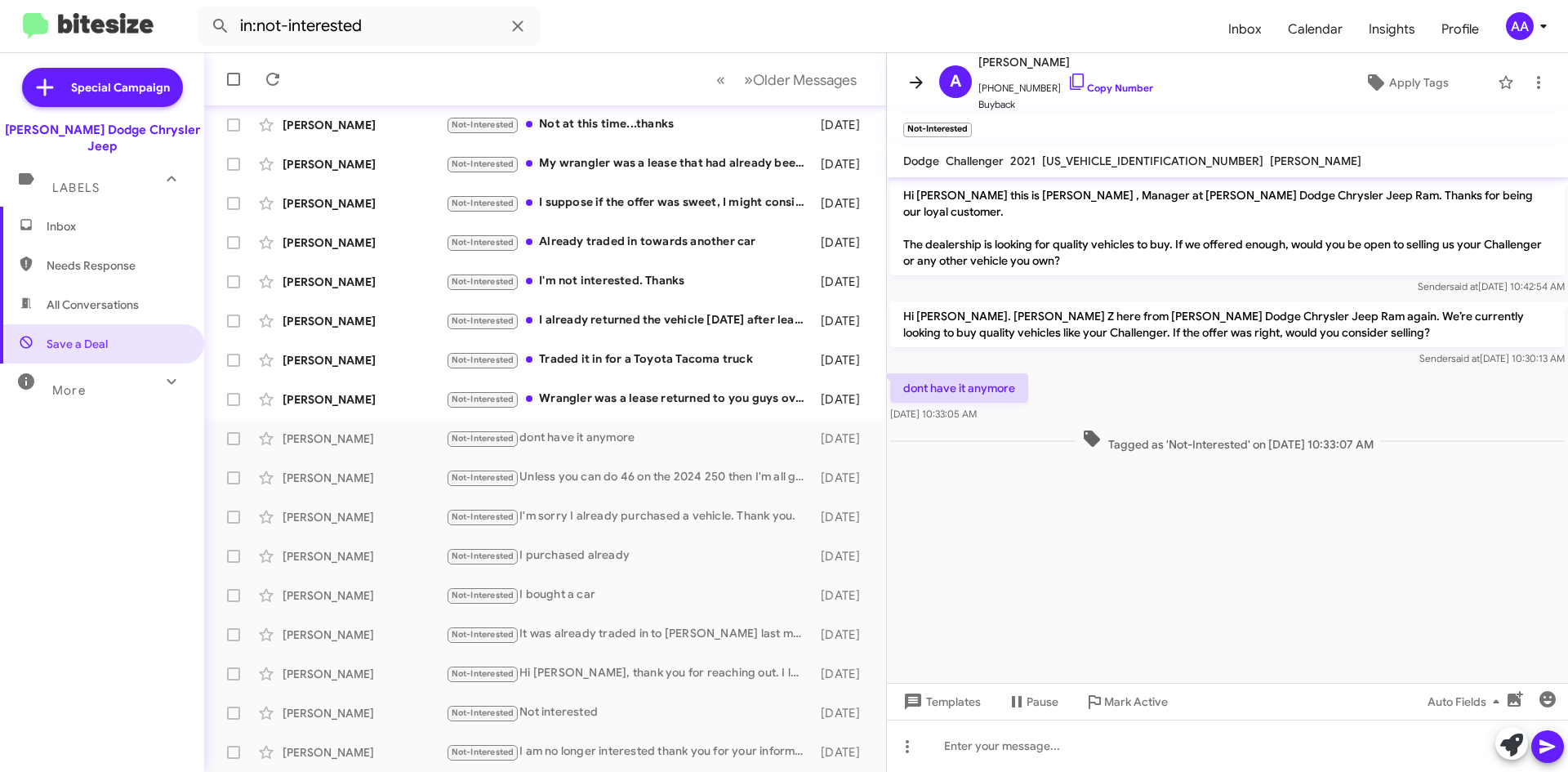
click at [907, 81] on icon at bounding box center [917, 82] width 20 height 20
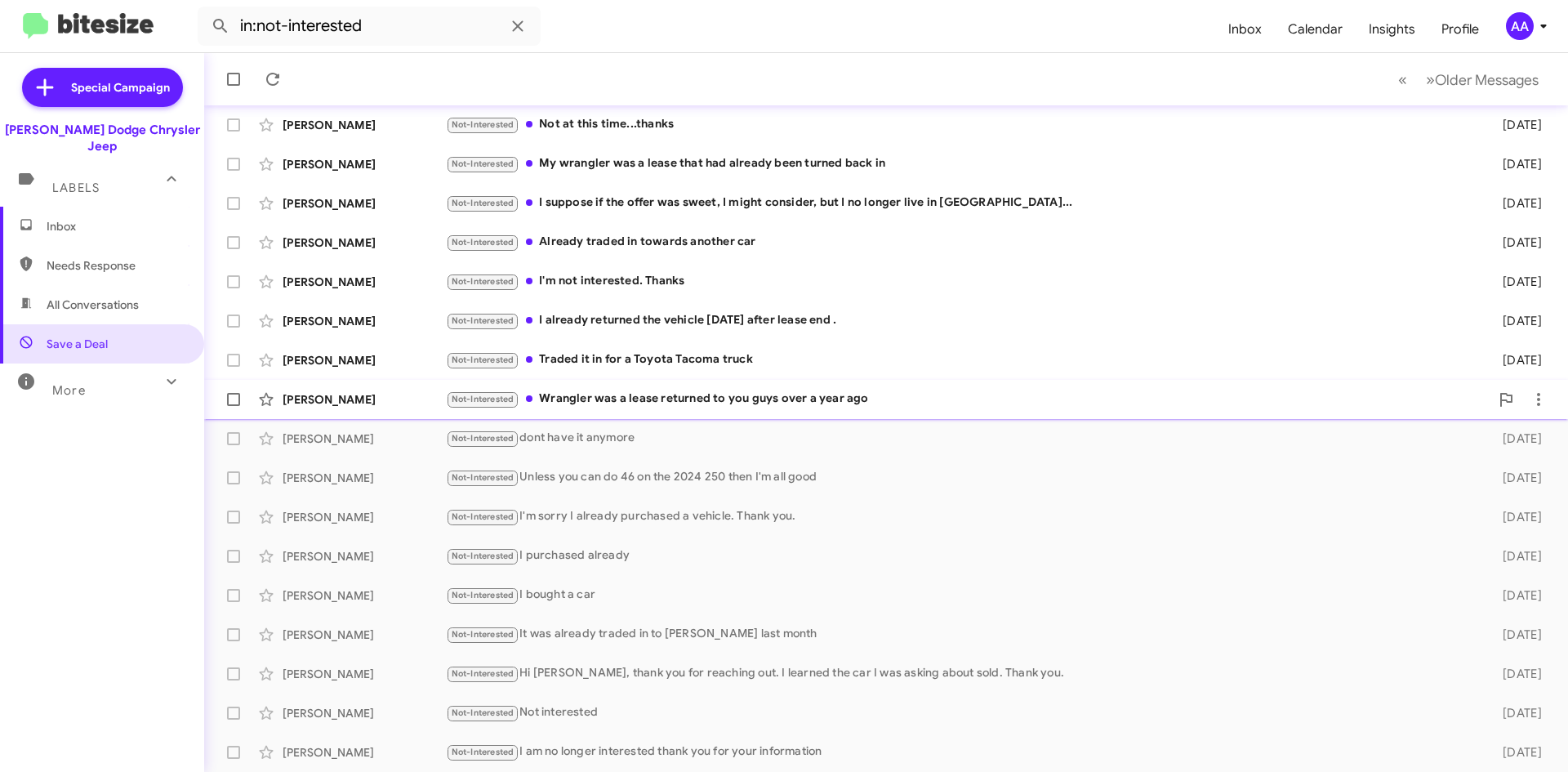
click at [654, 402] on div "Not-Interested Wrangler was a lease returned to you guys over a year ago" at bounding box center [967, 398] width 1044 height 19
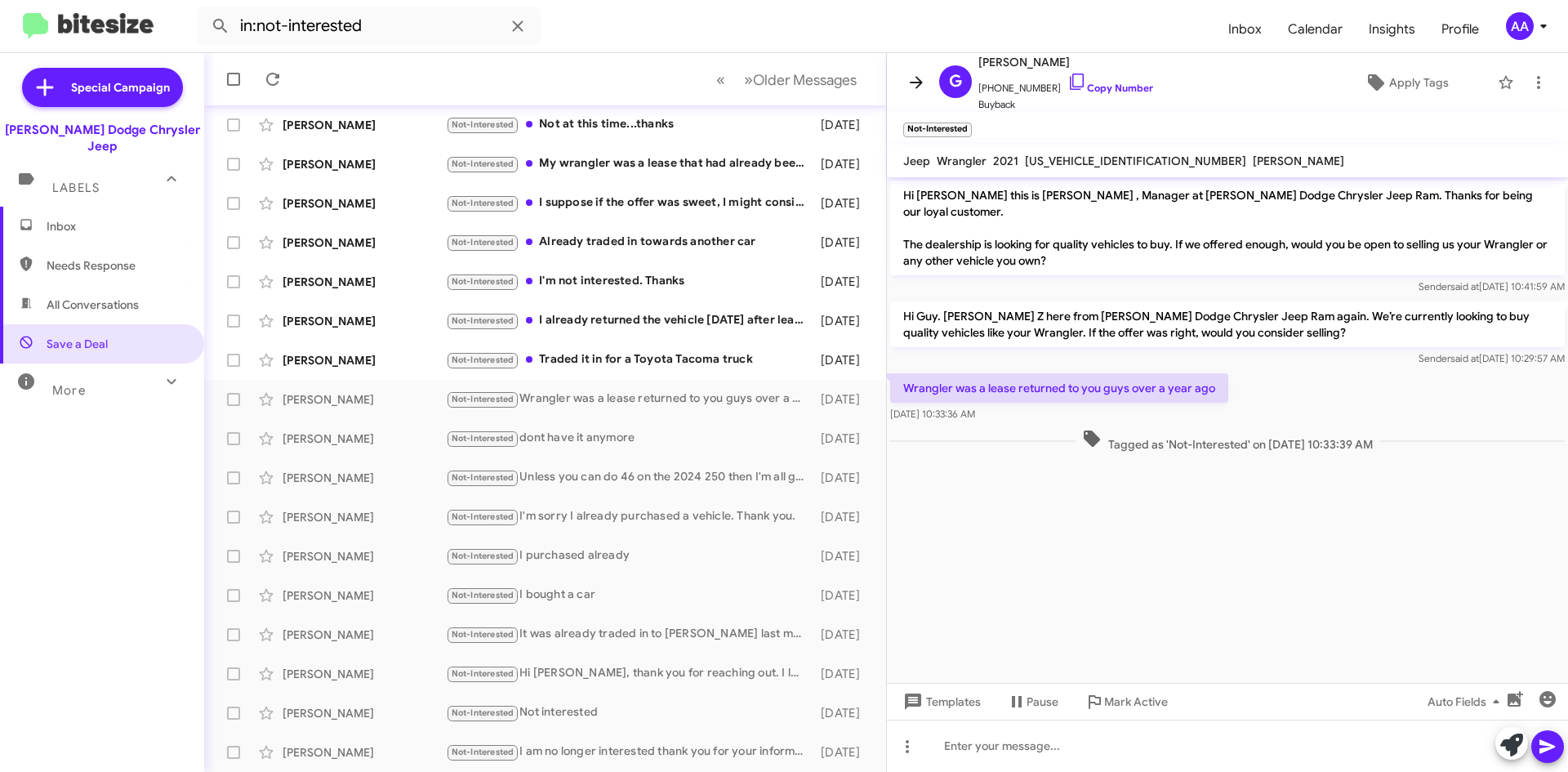
click at [911, 81] on icon at bounding box center [917, 82] width 20 height 20
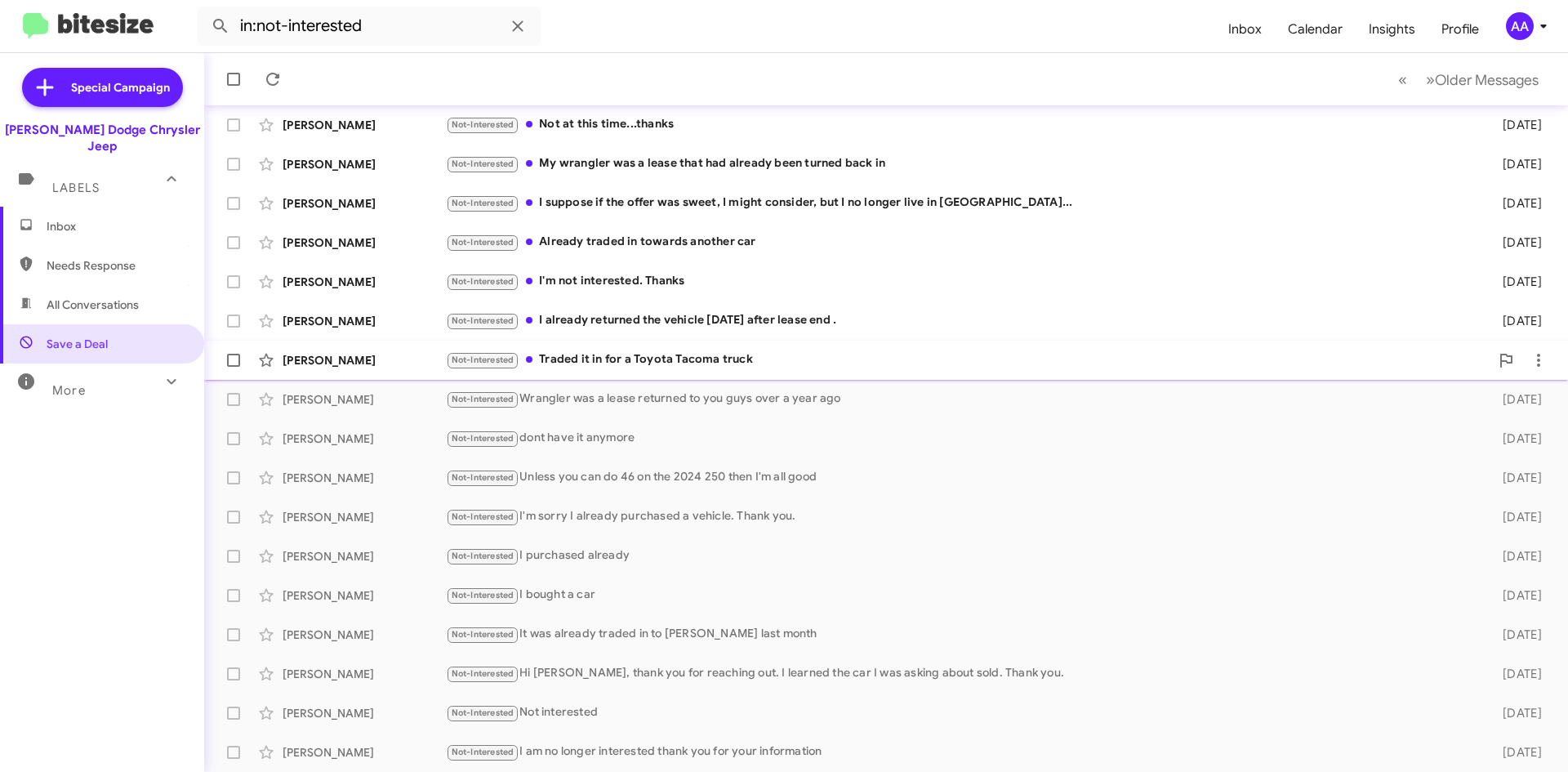
click at [745, 362] on div "Not-Interested Traded it in for a Toyota Tacoma truck" at bounding box center [967, 360] width 1044 height 19
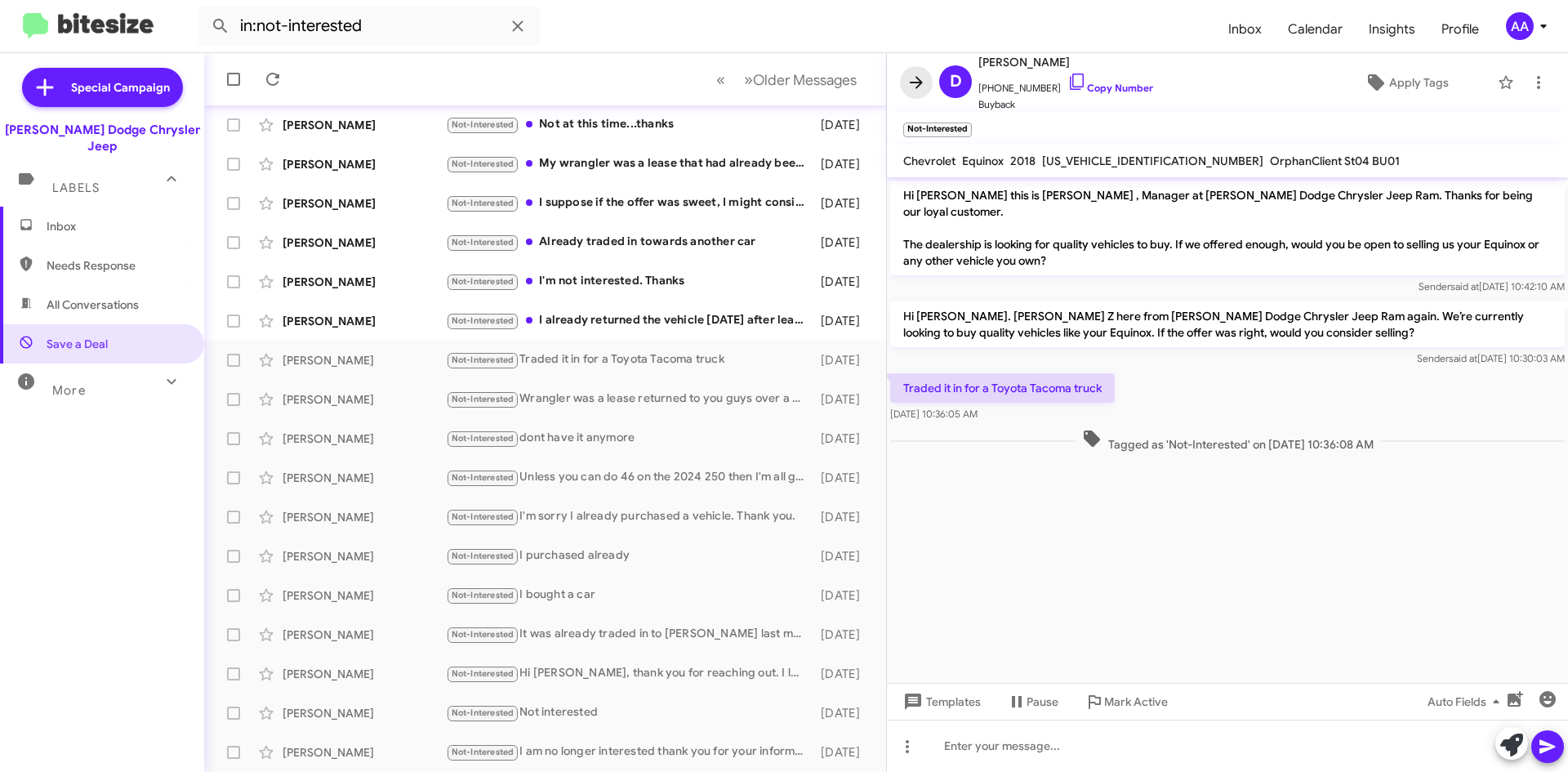
click at [910, 75] on icon at bounding box center [917, 82] width 20 height 20
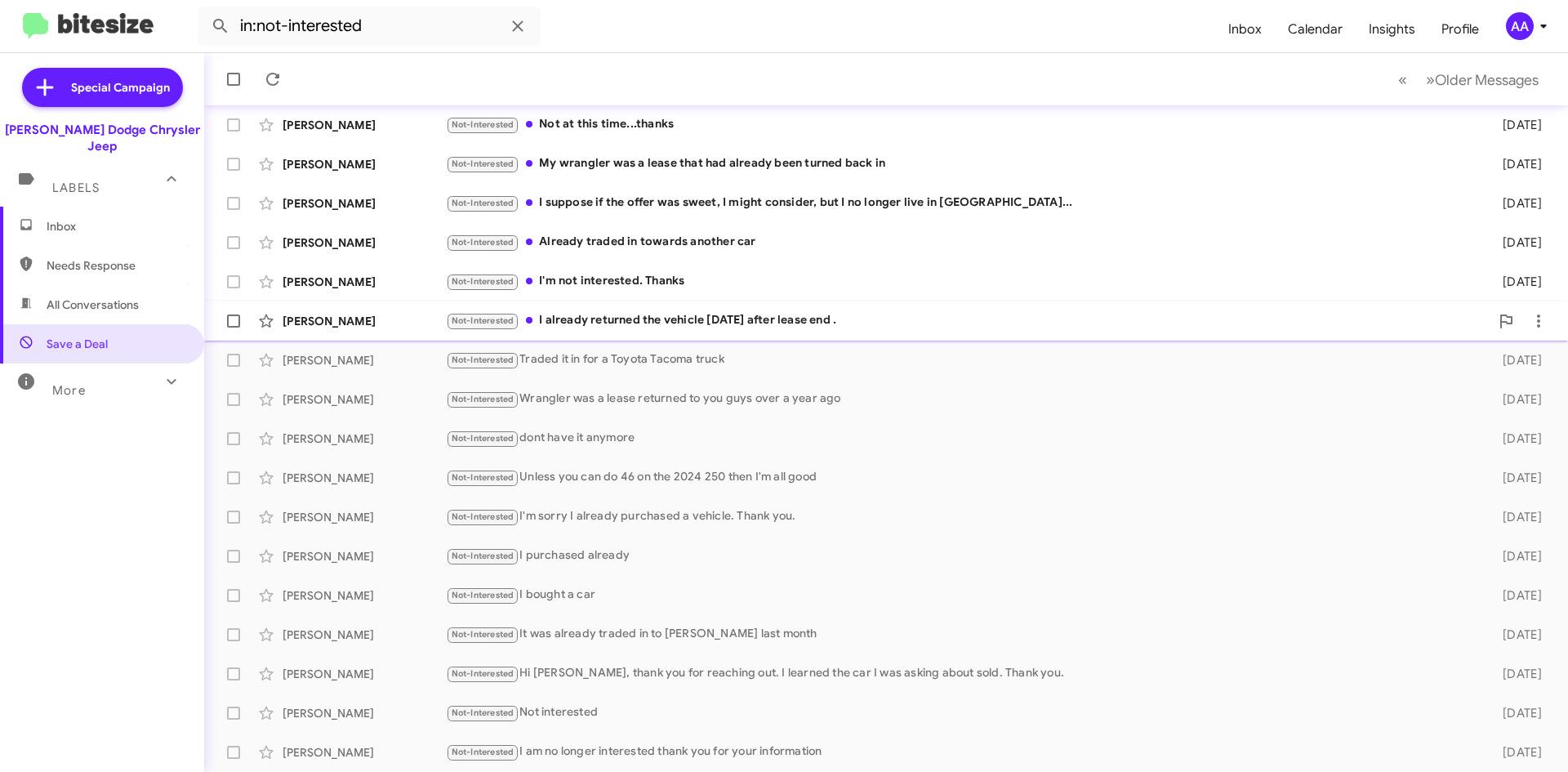
click at [605, 327] on div "Not-Interested I already returned the vehicle 2 years ago after lease end ." at bounding box center [967, 320] width 1044 height 19
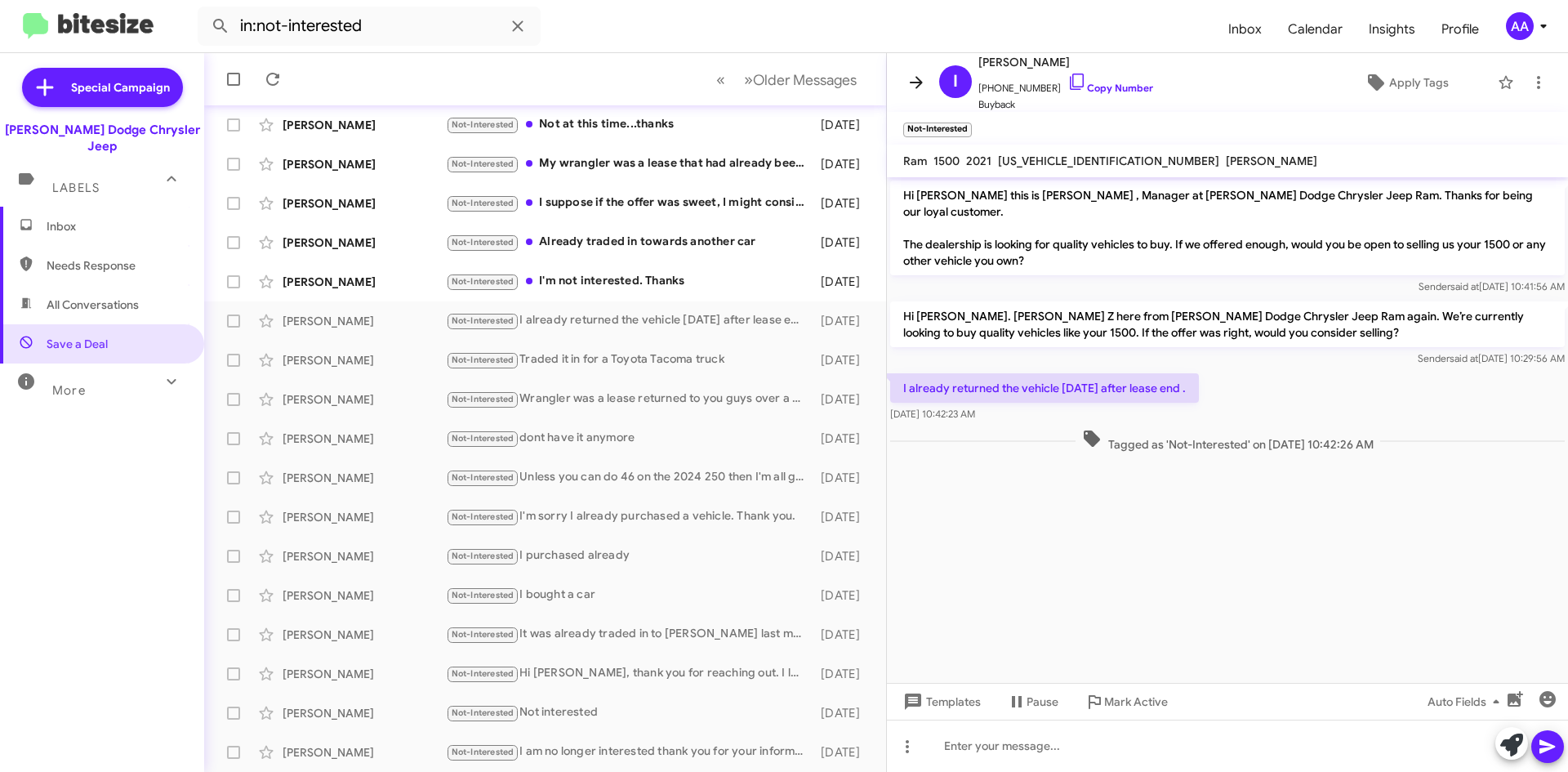
click at [923, 85] on icon at bounding box center [917, 82] width 20 height 20
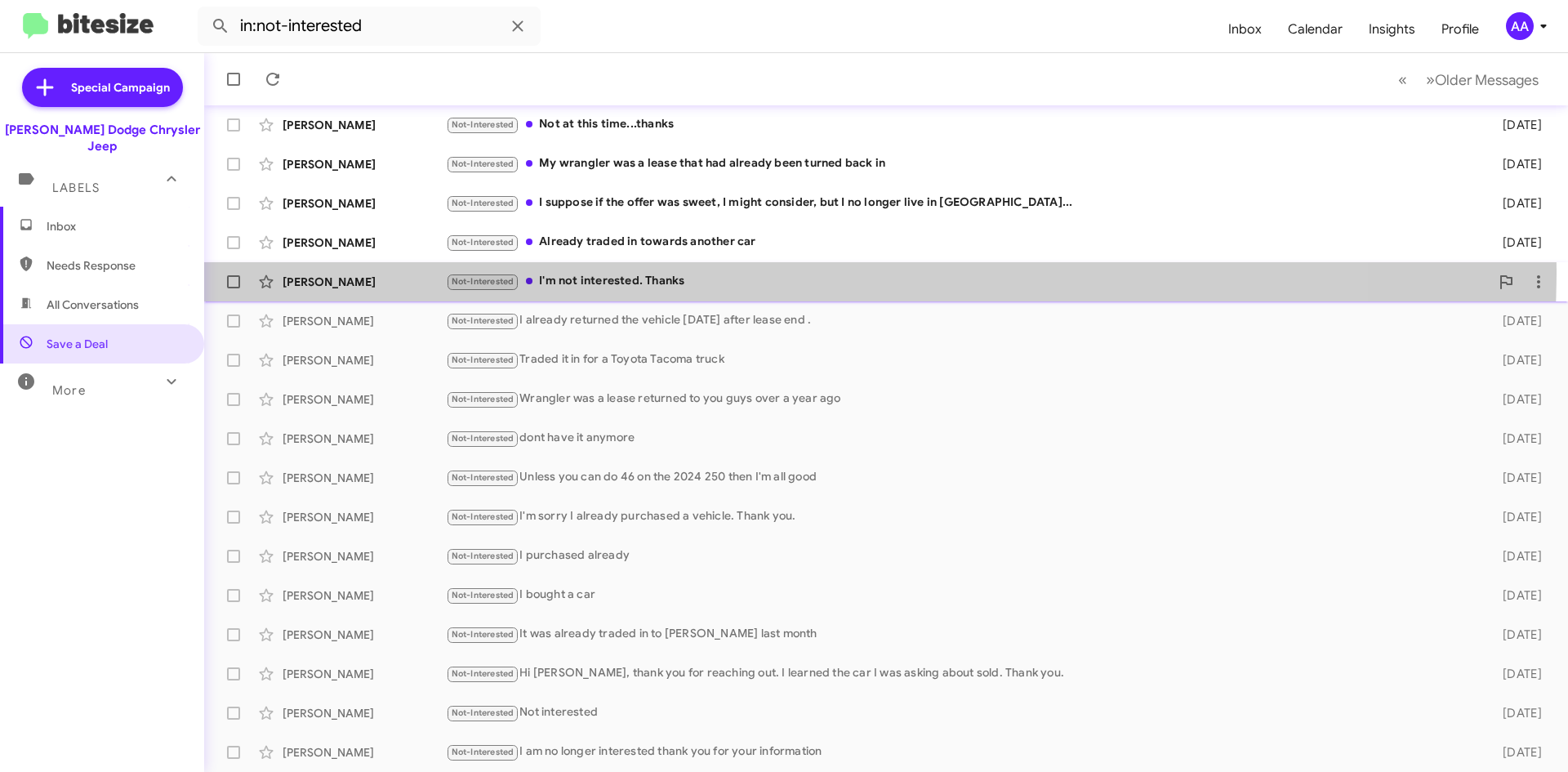
click at [736, 271] on div "Solange Severi-Botelho Not-Interested I'm not interested. Thanks 4 days ago" at bounding box center [886, 281] width 1338 height 33
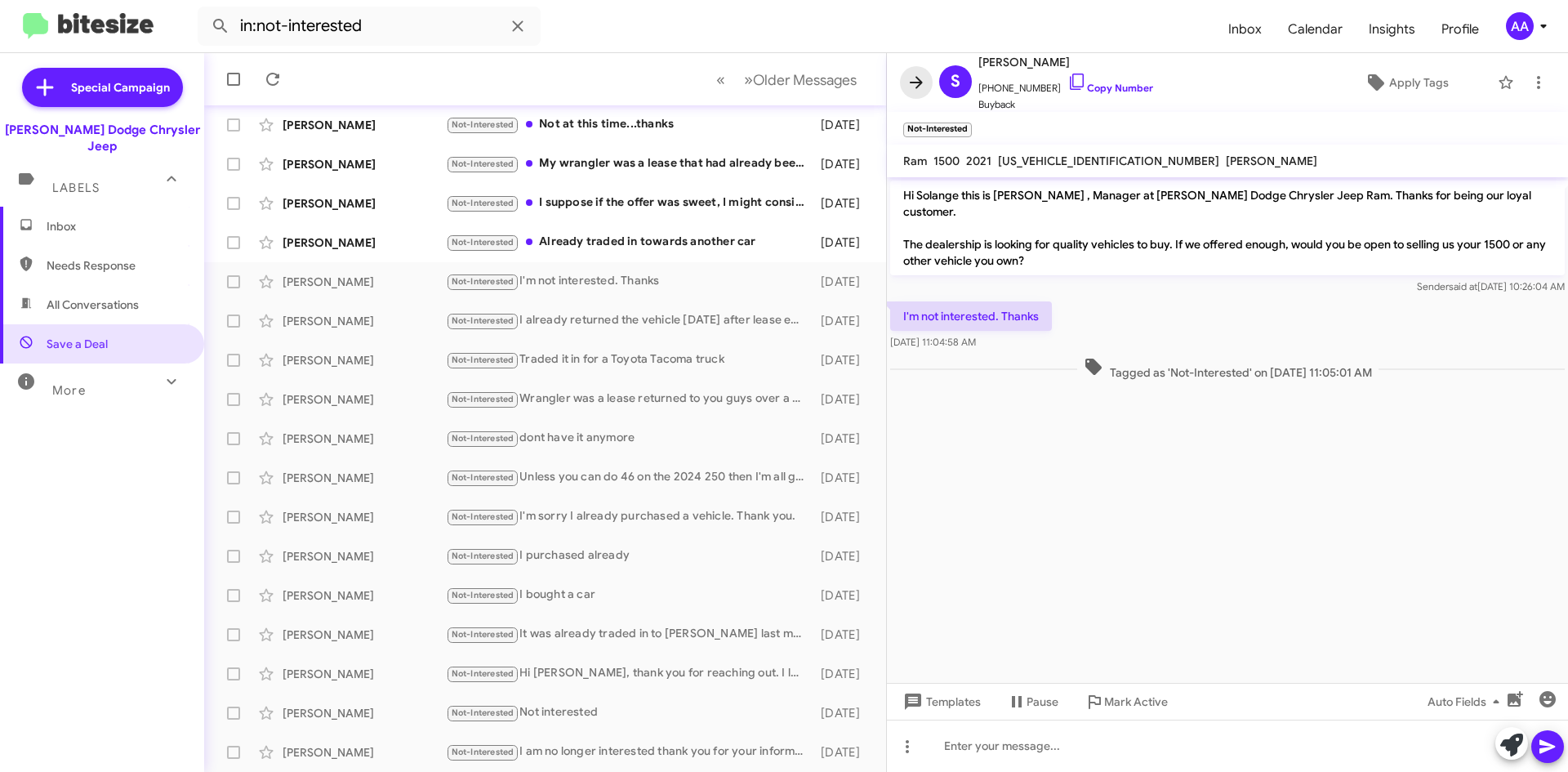
click at [902, 81] on span at bounding box center [916, 82] width 33 height 20
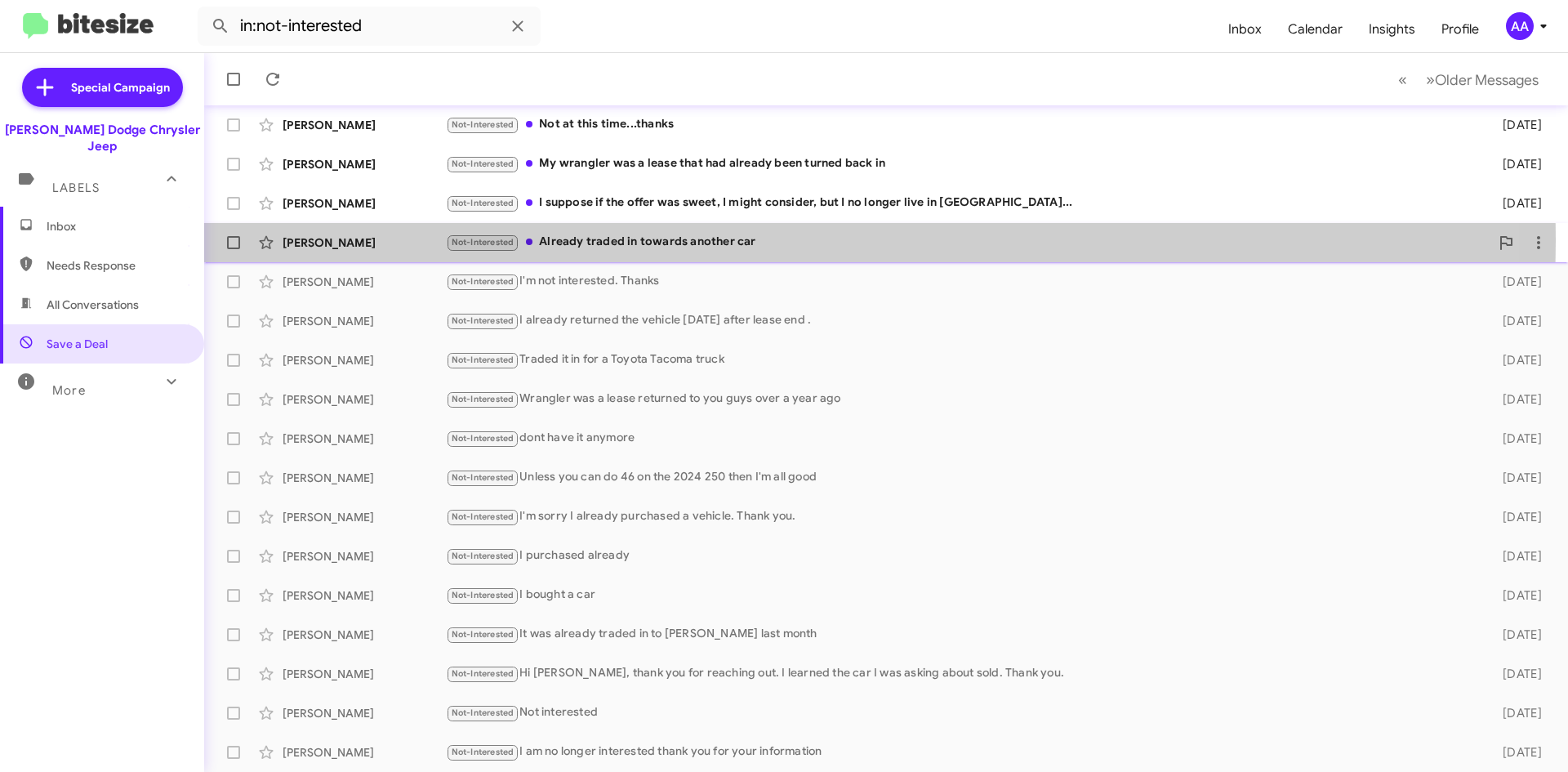
click at [708, 241] on div "Not-Interested Already traded in towards another car" at bounding box center [967, 242] width 1044 height 19
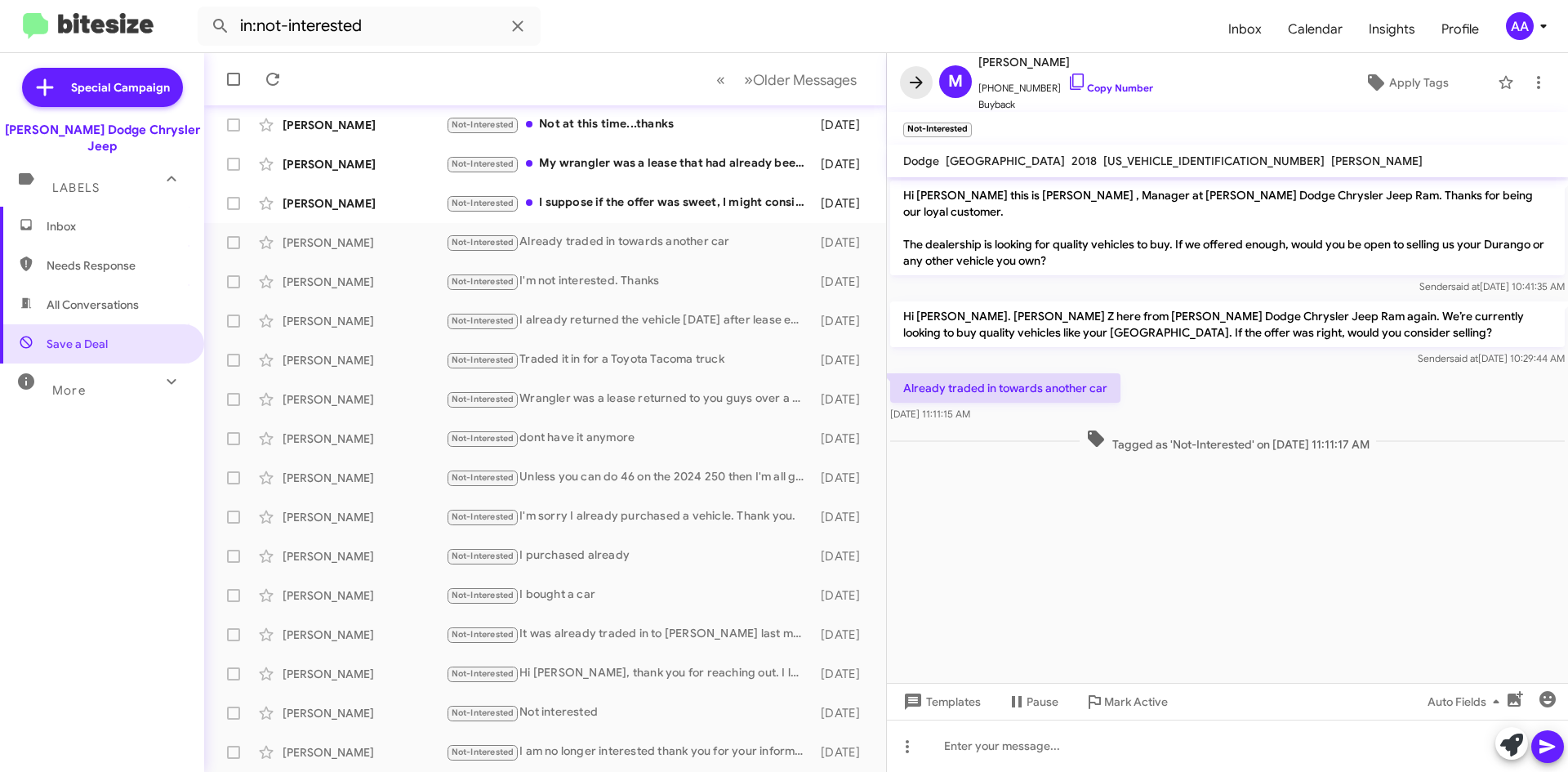
click at [909, 81] on icon at bounding box center [917, 82] width 20 height 20
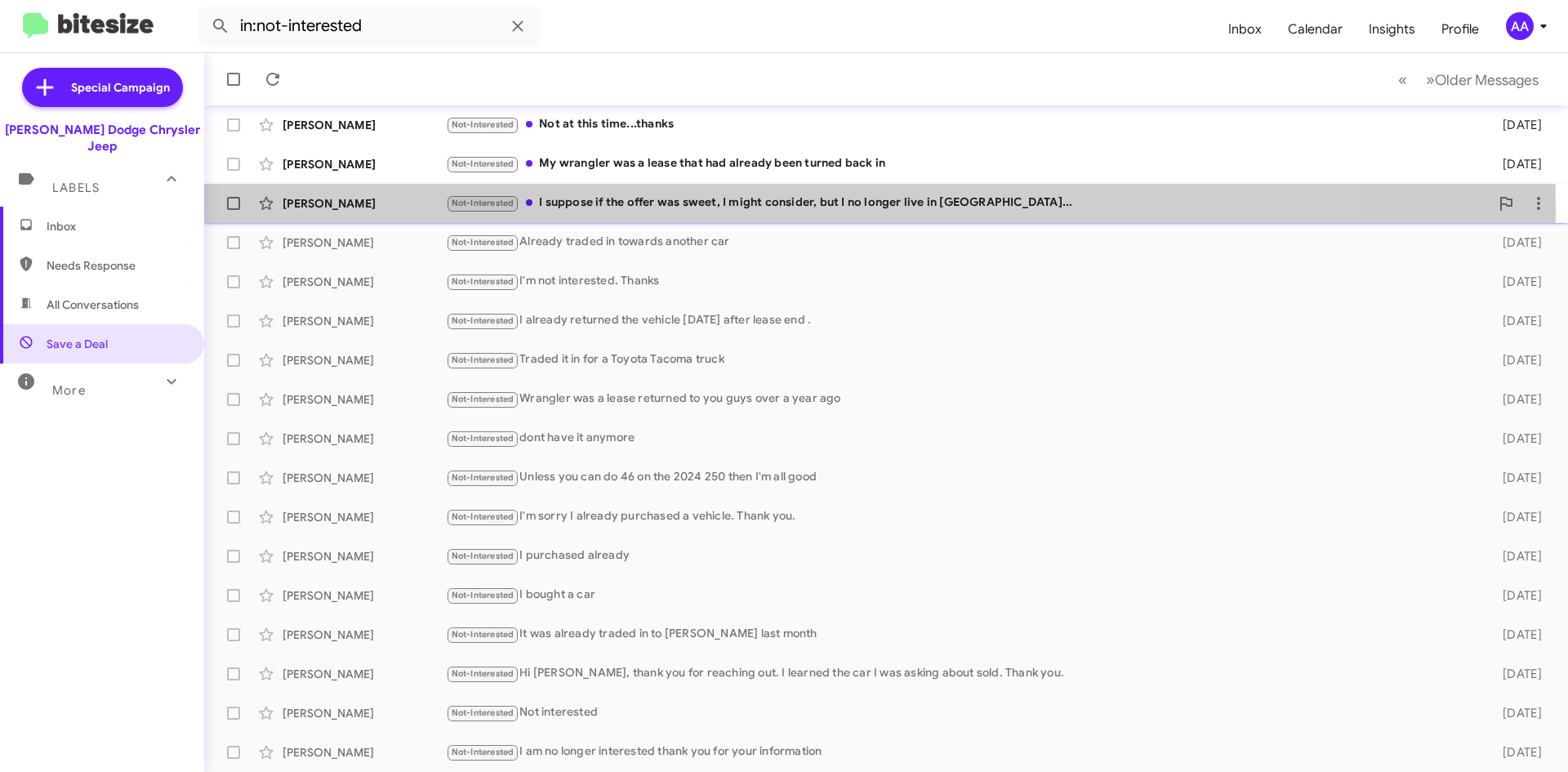
click at [731, 207] on div "Not-Interested I suppose if the offer was sweet, I might consider, but I no lon…" at bounding box center [967, 202] width 1044 height 19
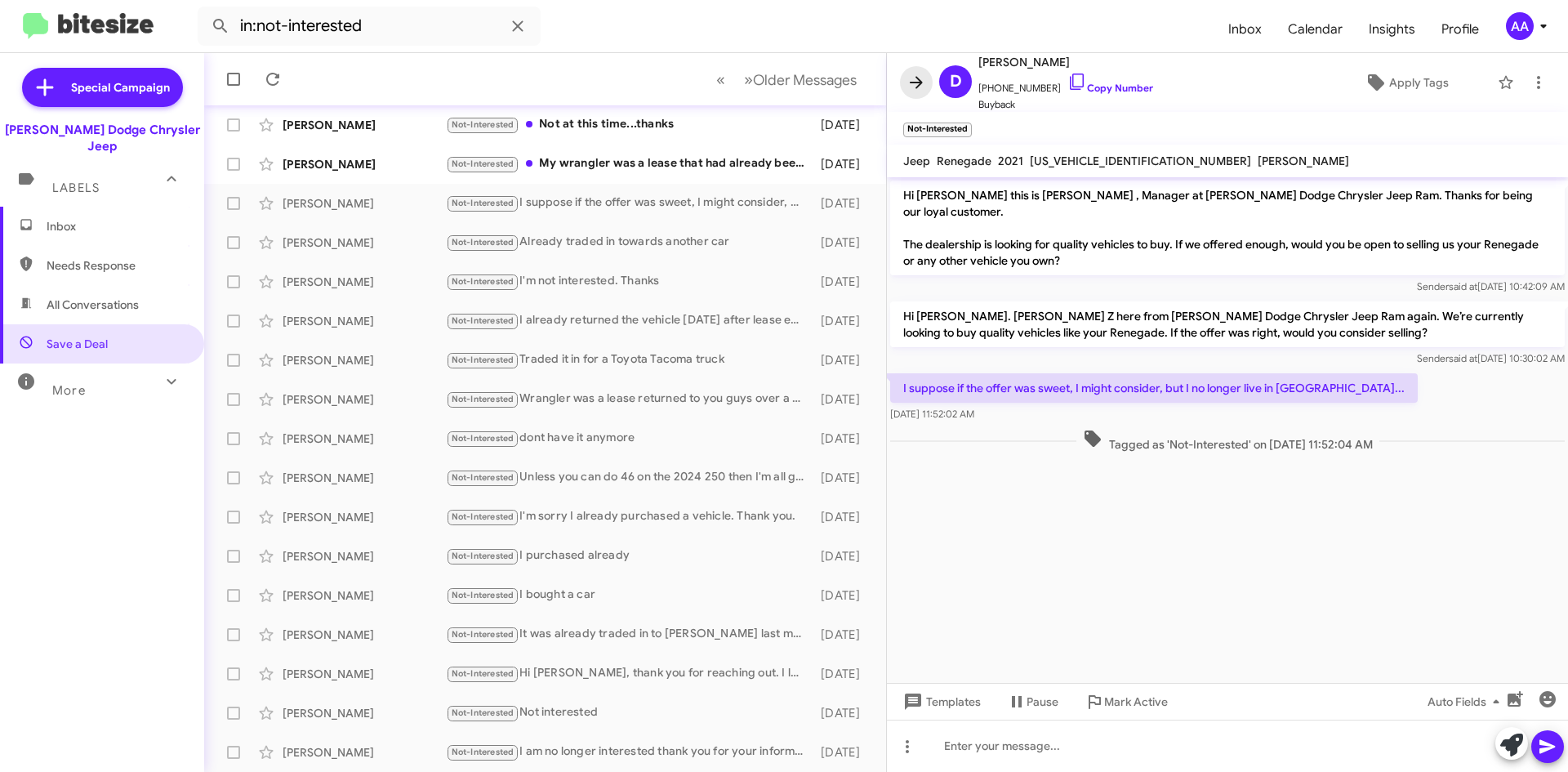
click at [921, 74] on icon at bounding box center [917, 82] width 20 height 20
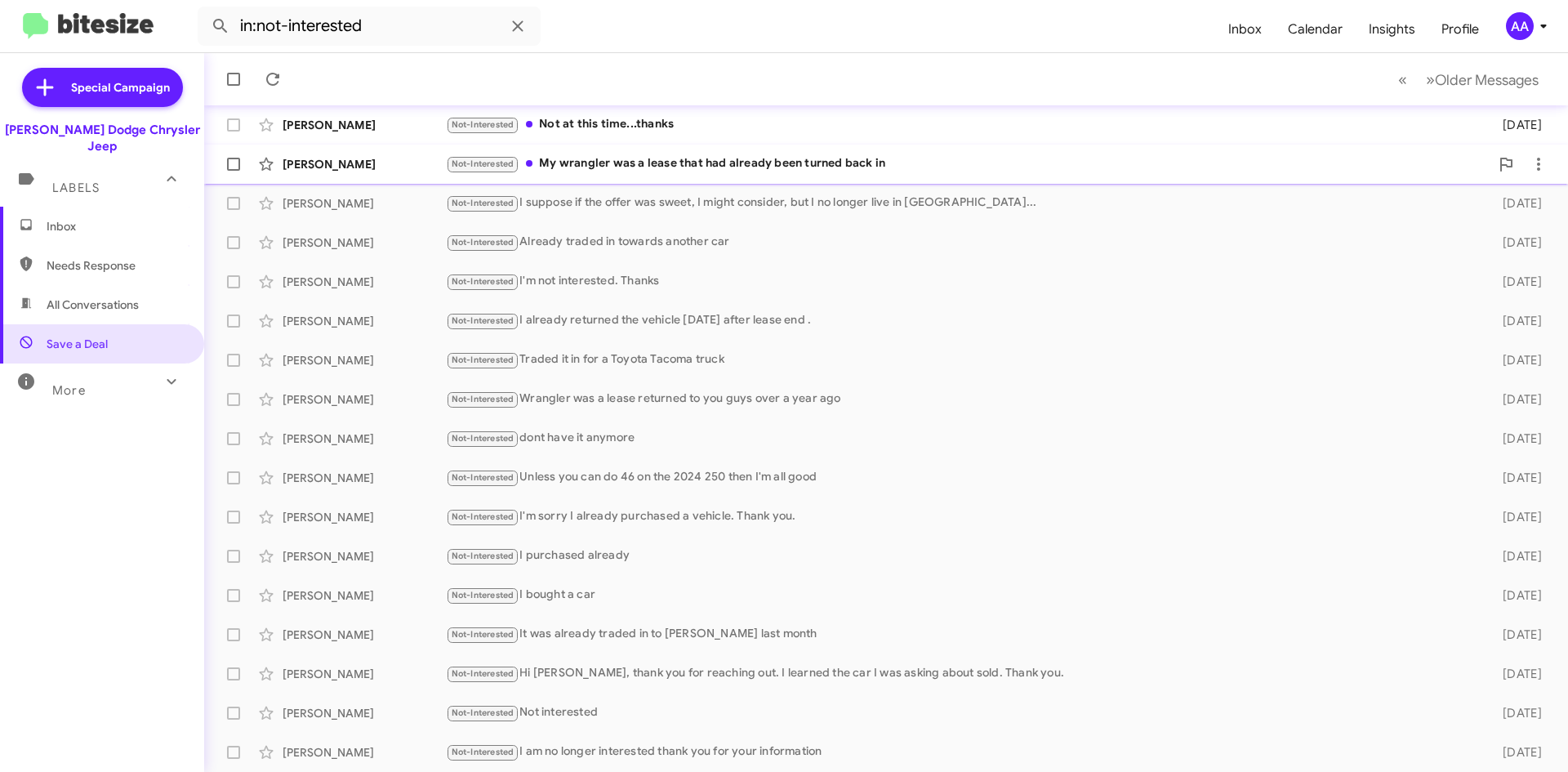
click at [728, 169] on div "Not-Interested My wrangler was a lease that had already been turned back in" at bounding box center [967, 164] width 1044 height 19
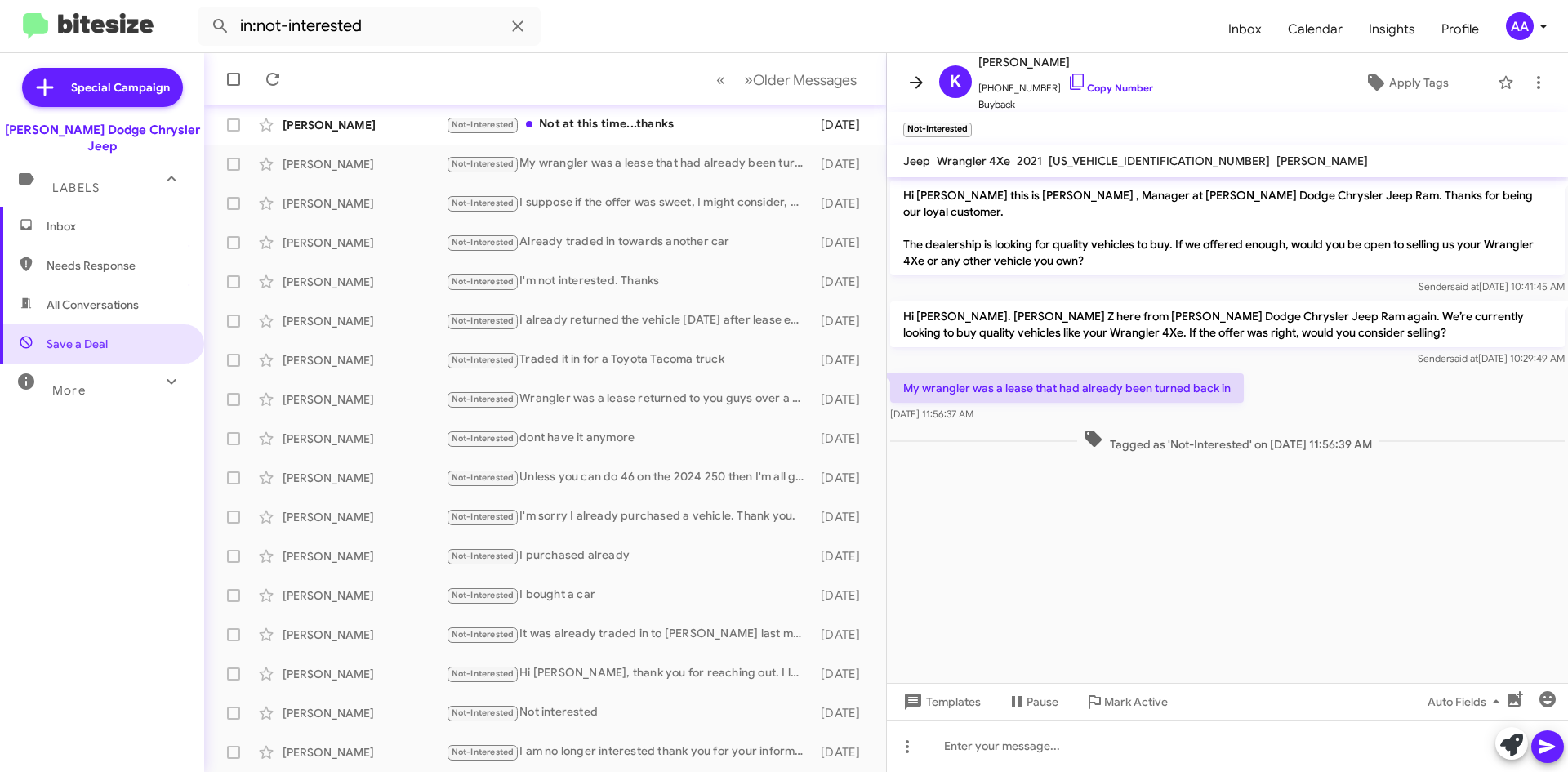
click at [913, 79] on icon at bounding box center [917, 82] width 20 height 20
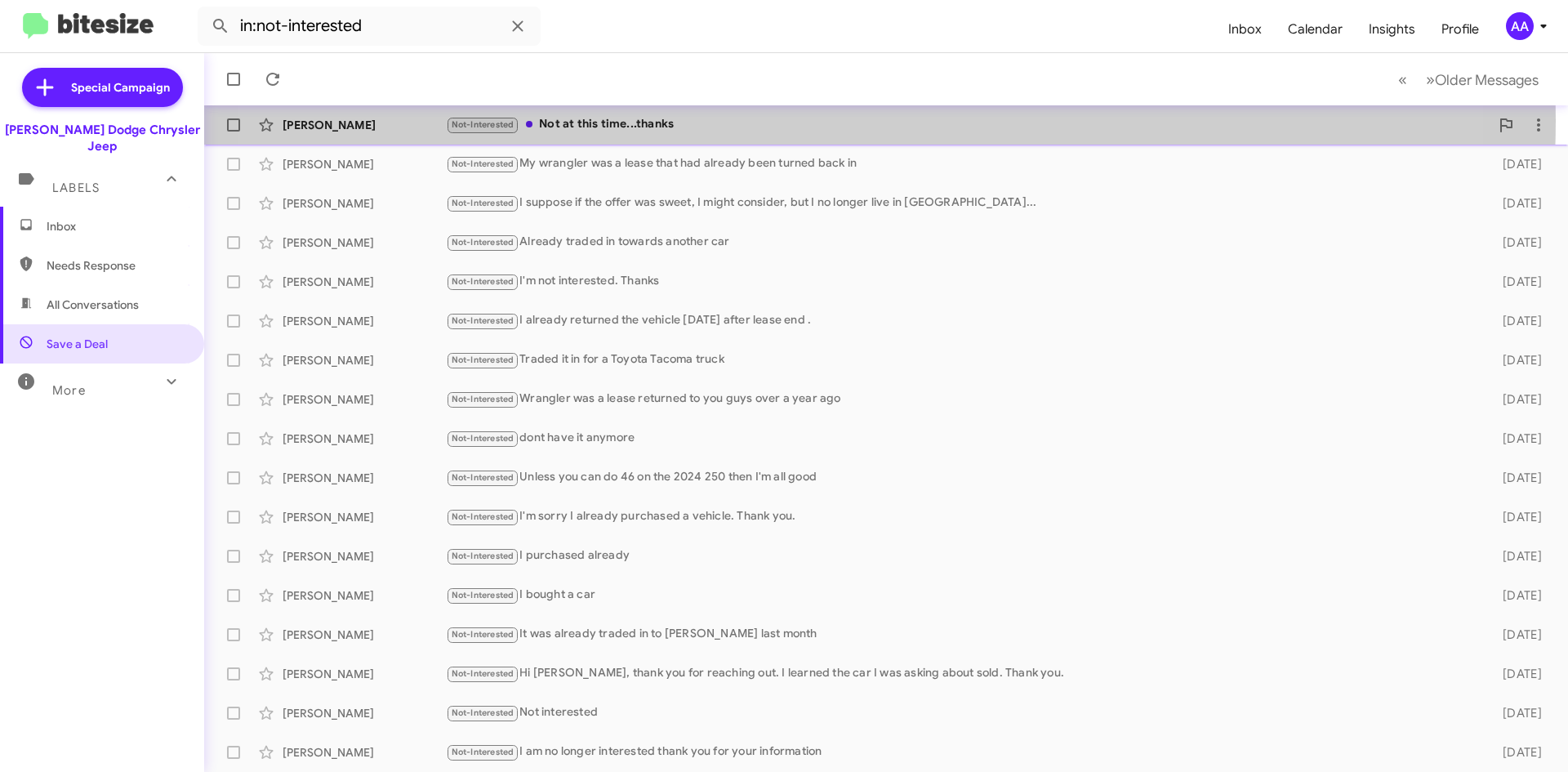
click at [793, 121] on div "Not-Interested Not at this time...thanks" at bounding box center [967, 124] width 1044 height 19
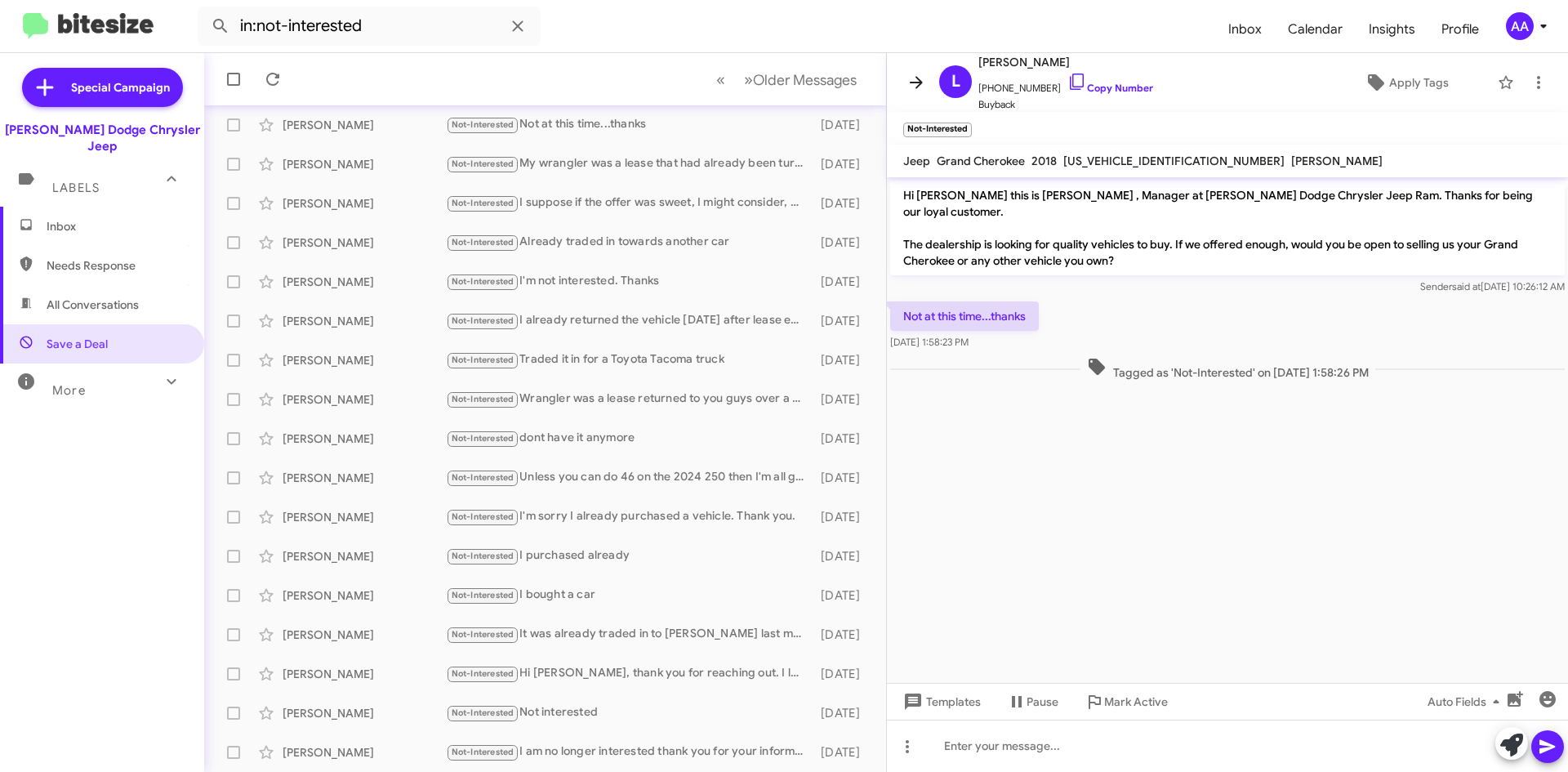
click at [914, 78] on icon at bounding box center [917, 82] width 20 height 20
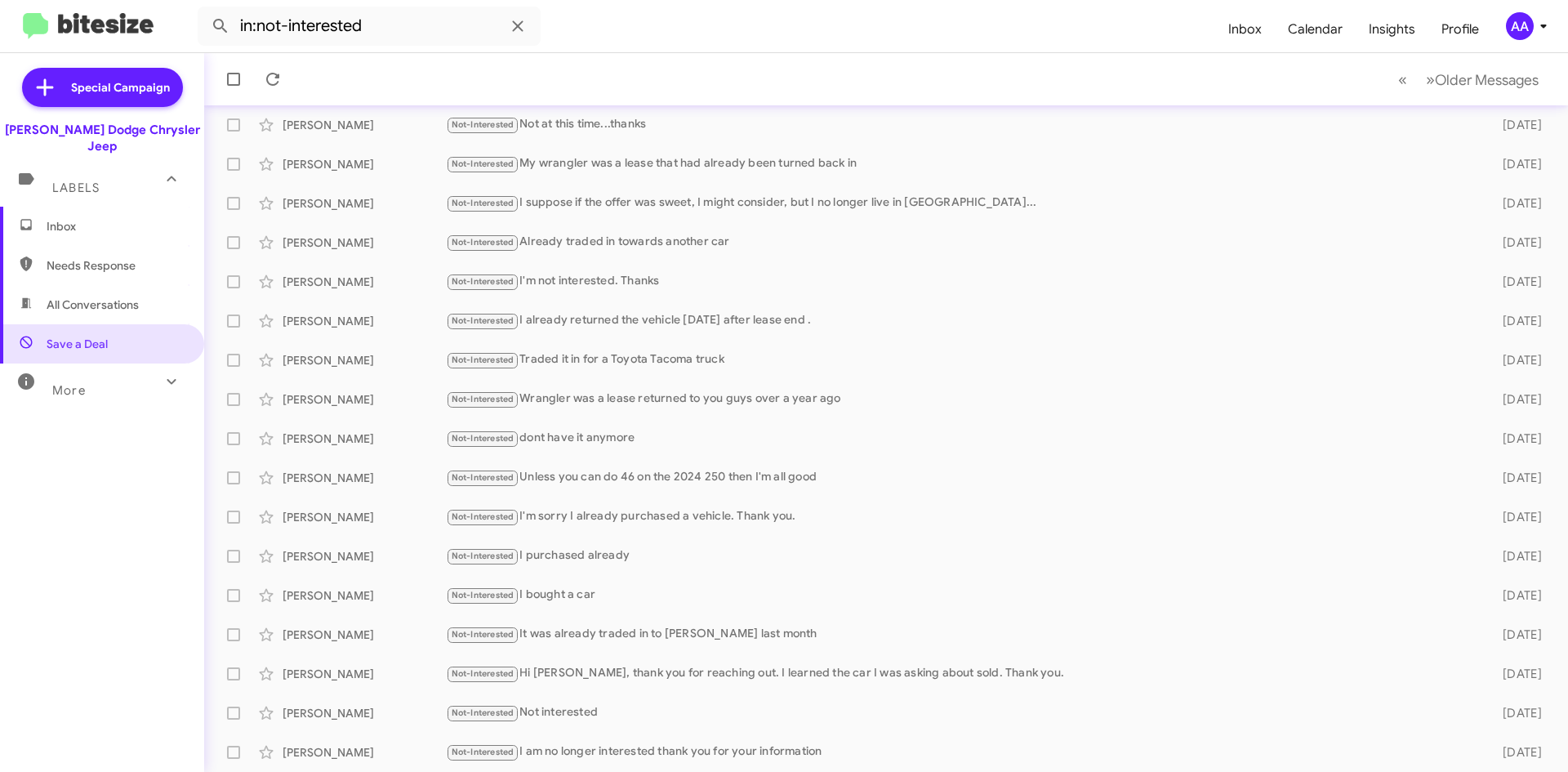
click at [88, 369] on div "More" at bounding box center [85, 384] width 146 height 30
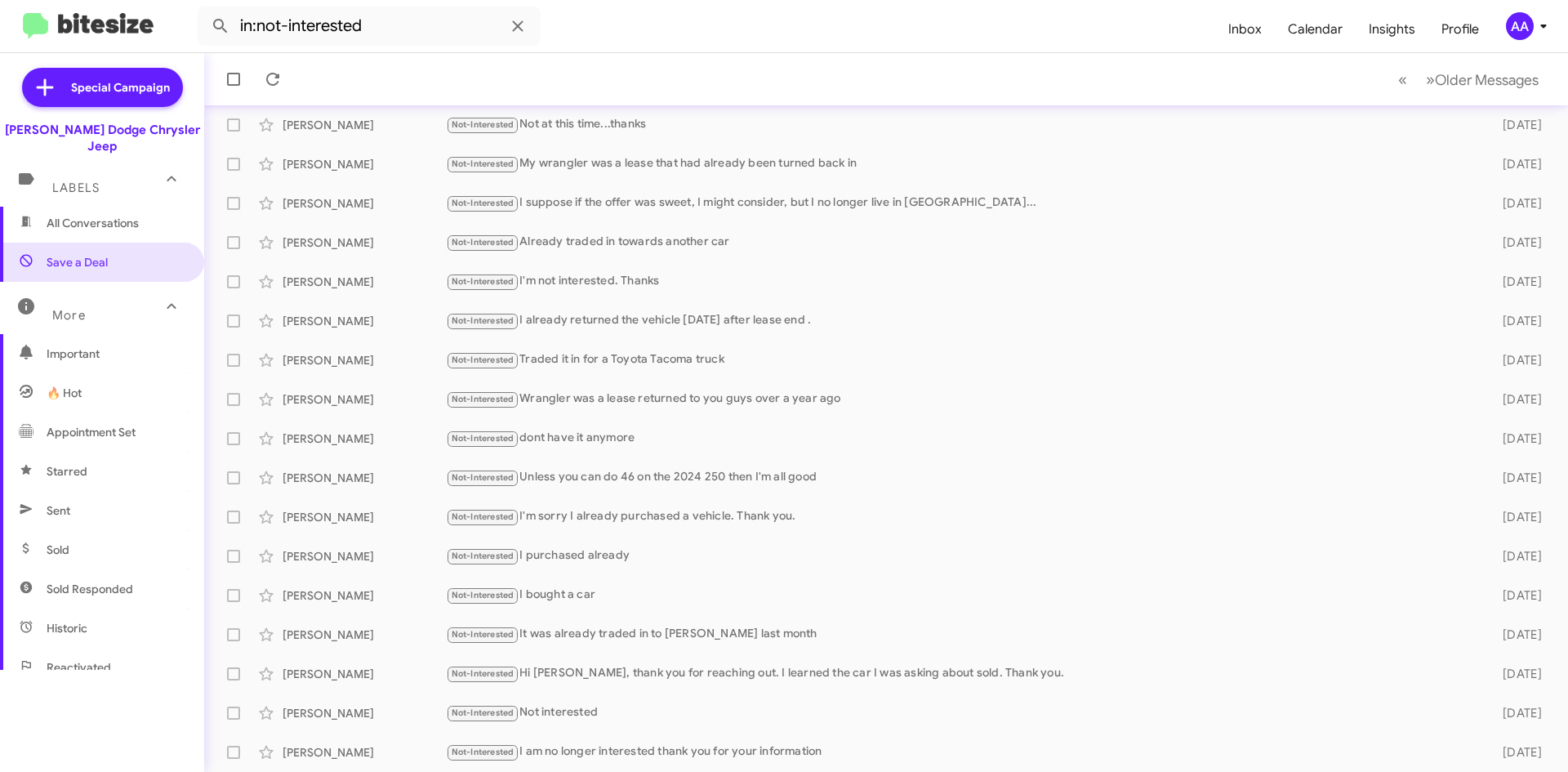
click at [88, 346] on span "Important" at bounding box center [116, 354] width 139 height 16
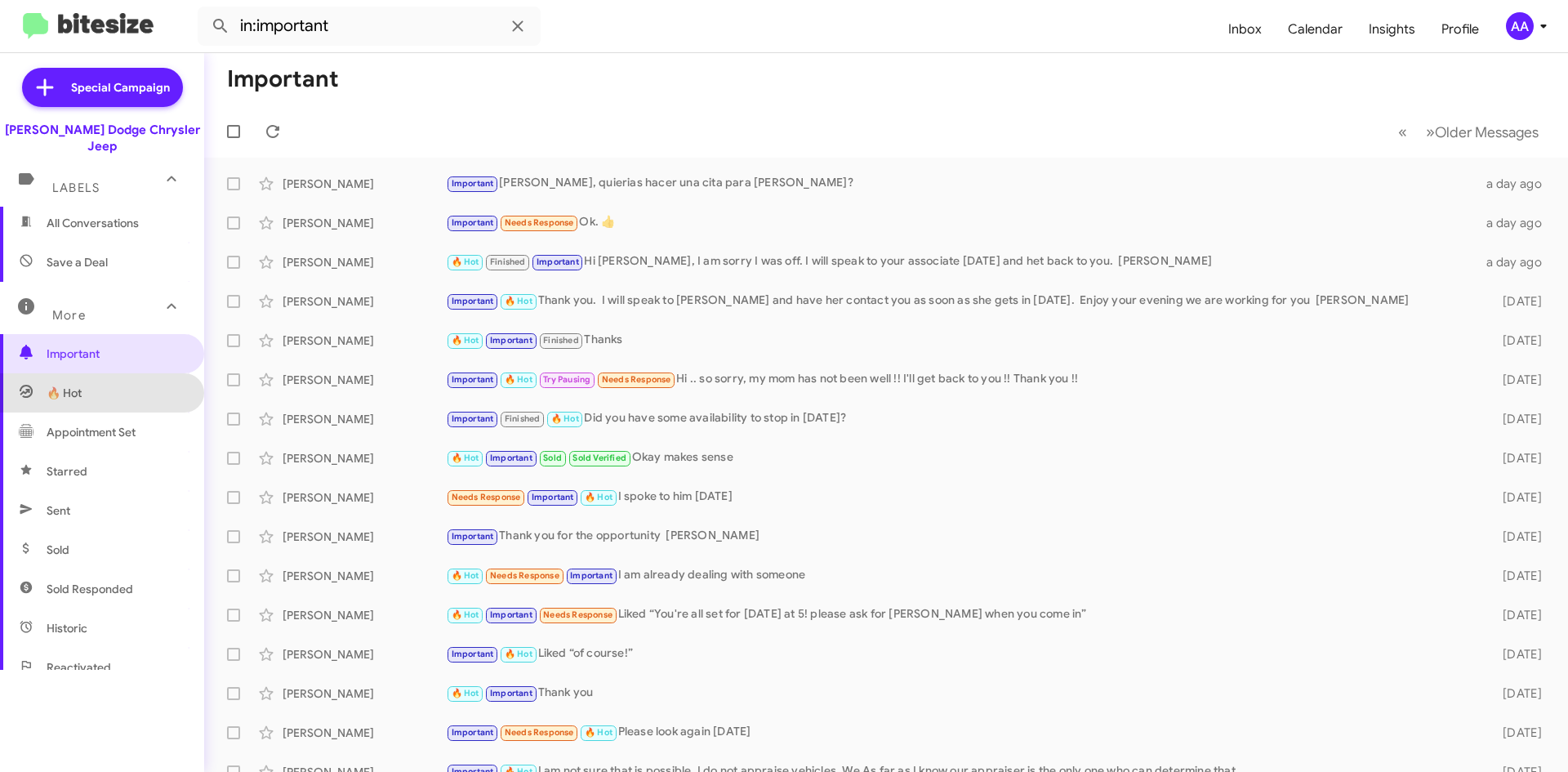
click at [128, 376] on span "🔥 Hot" at bounding box center [102, 393] width 204 height 40
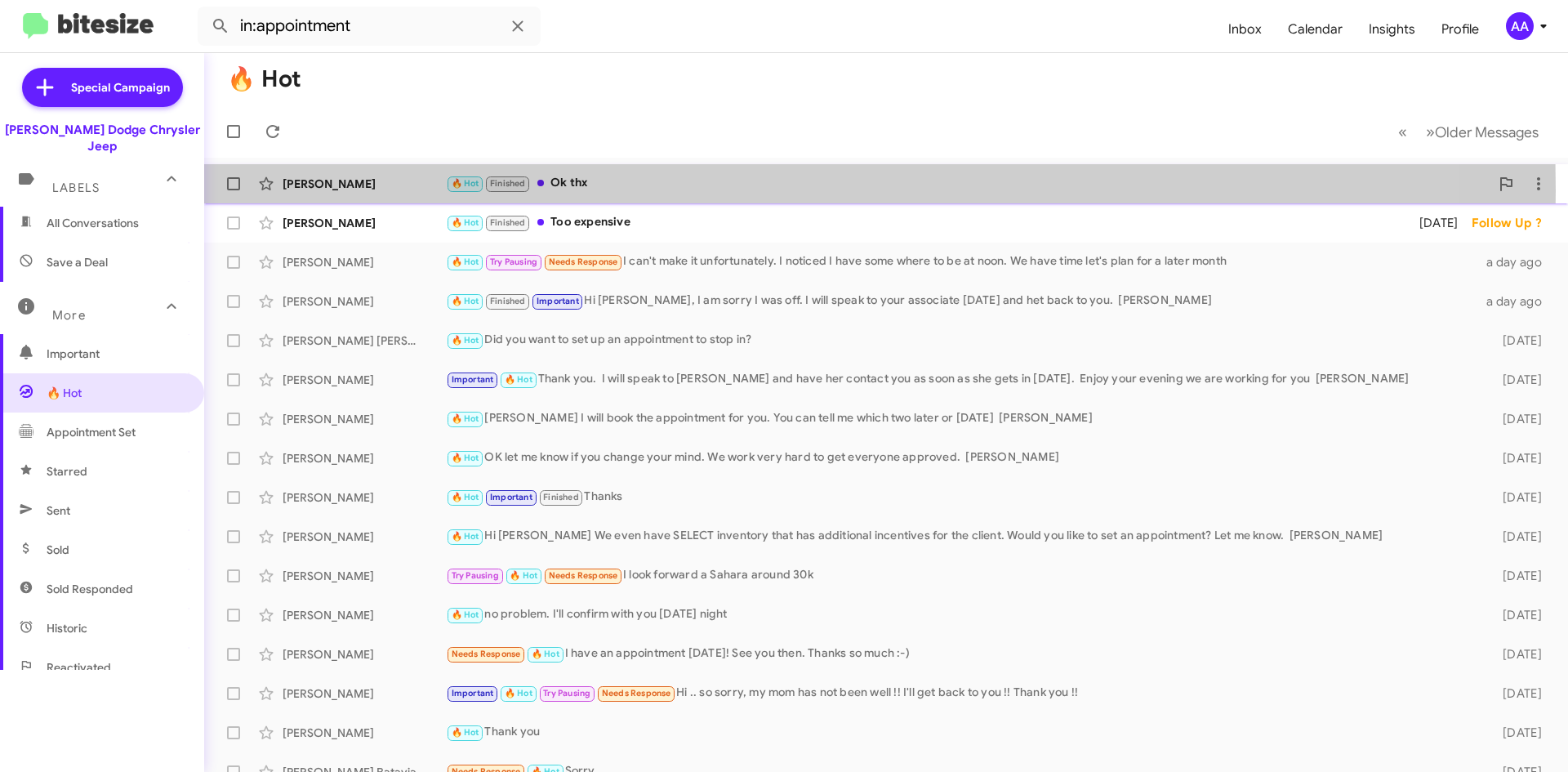
click at [366, 190] on div "Bobby Clark" at bounding box center [364, 183] width 164 height 16
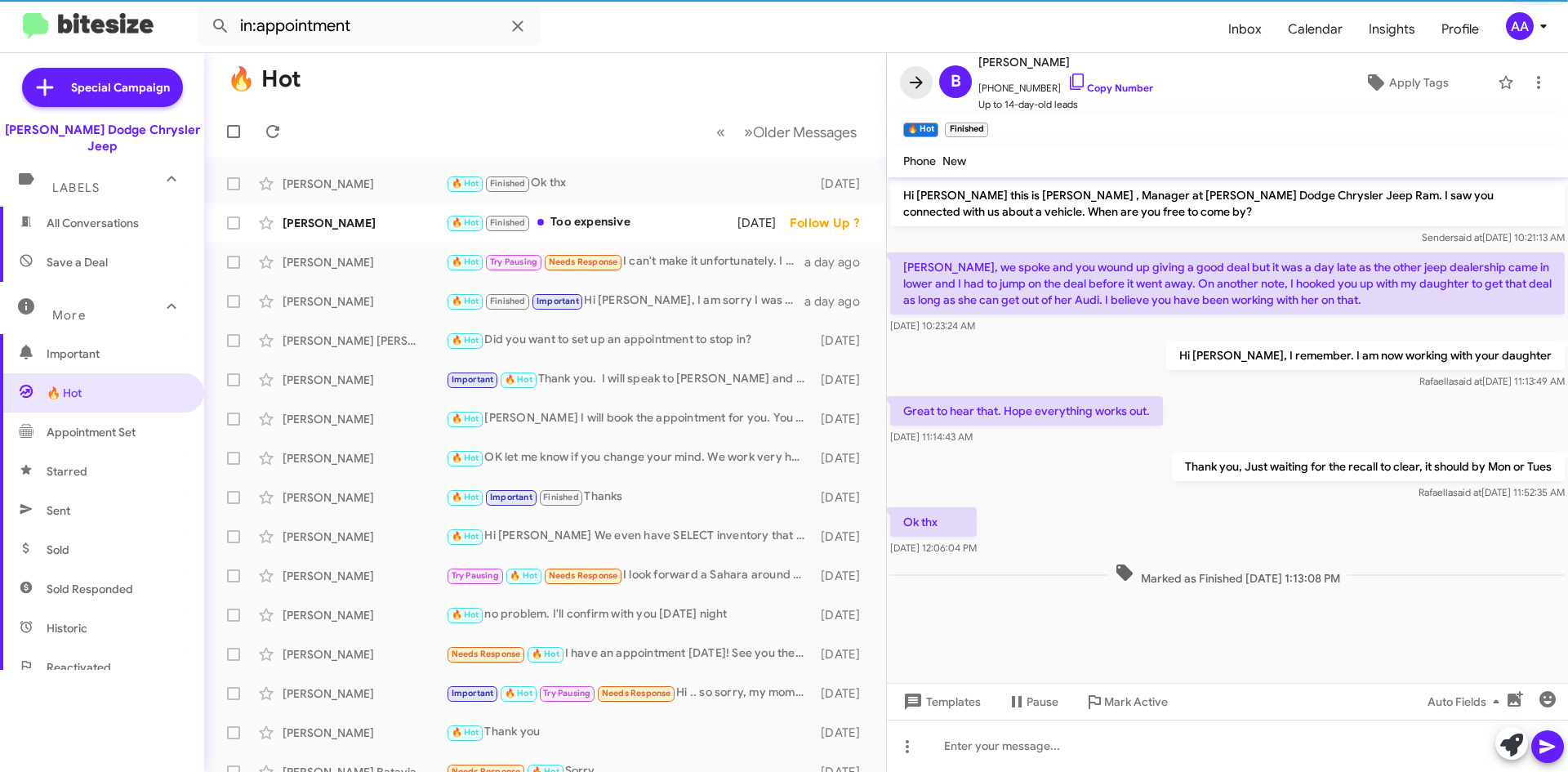
click at [913, 90] on icon at bounding box center [917, 82] width 20 height 20
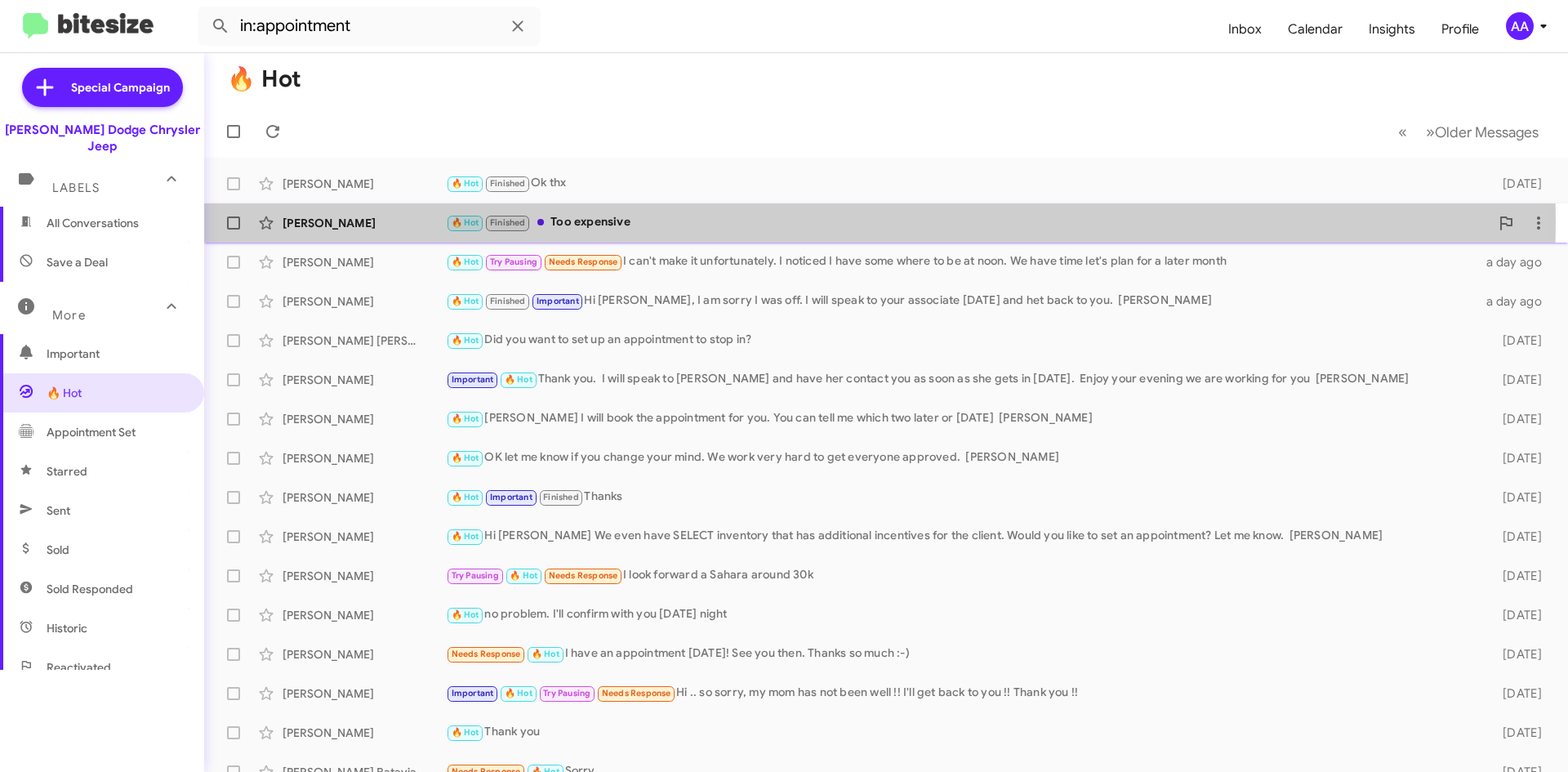
click at [618, 221] on div "🔥 Hot Finished Too expensive" at bounding box center [967, 222] width 1044 height 19
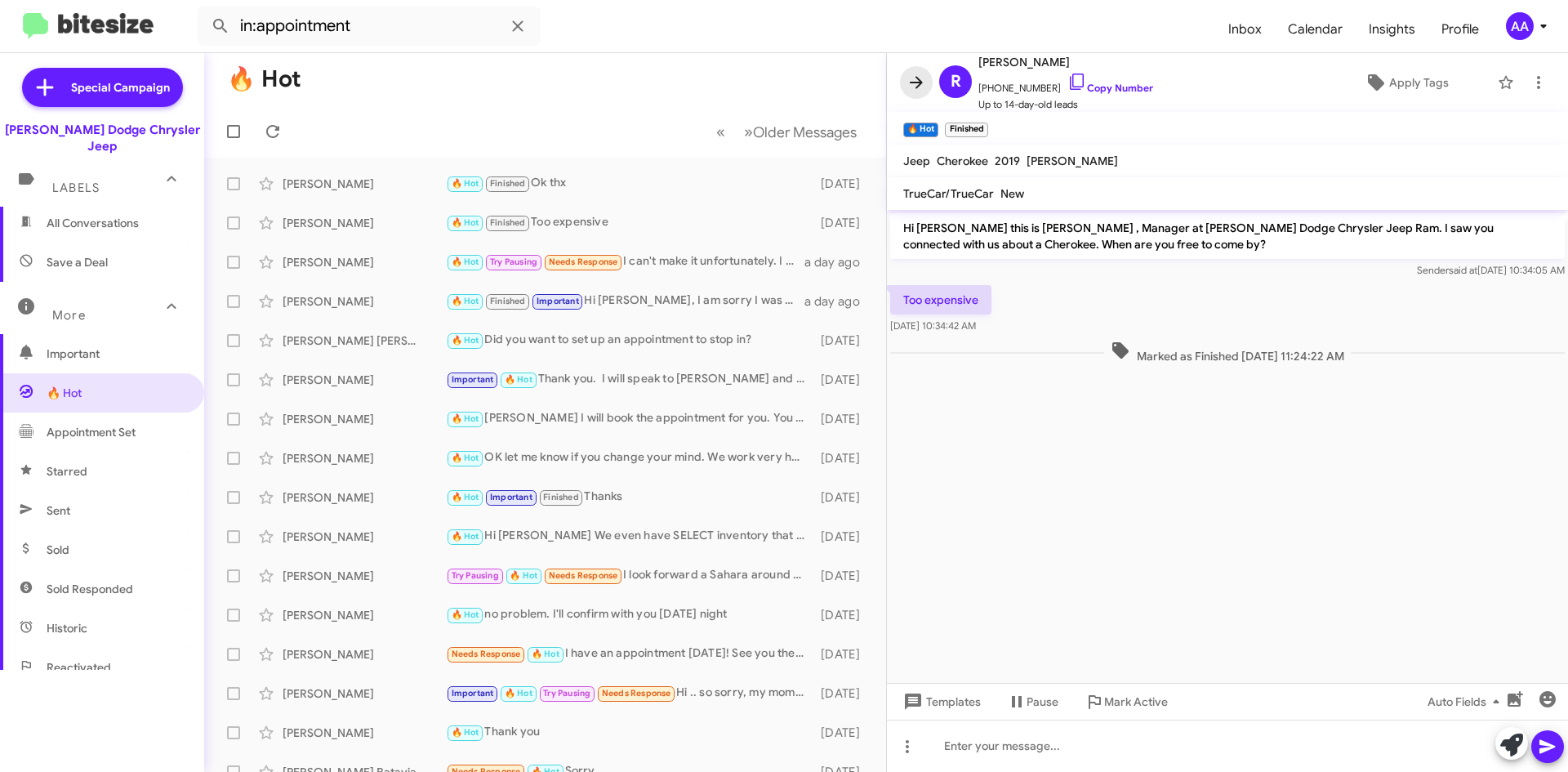
click at [913, 79] on icon at bounding box center [917, 82] width 20 height 20
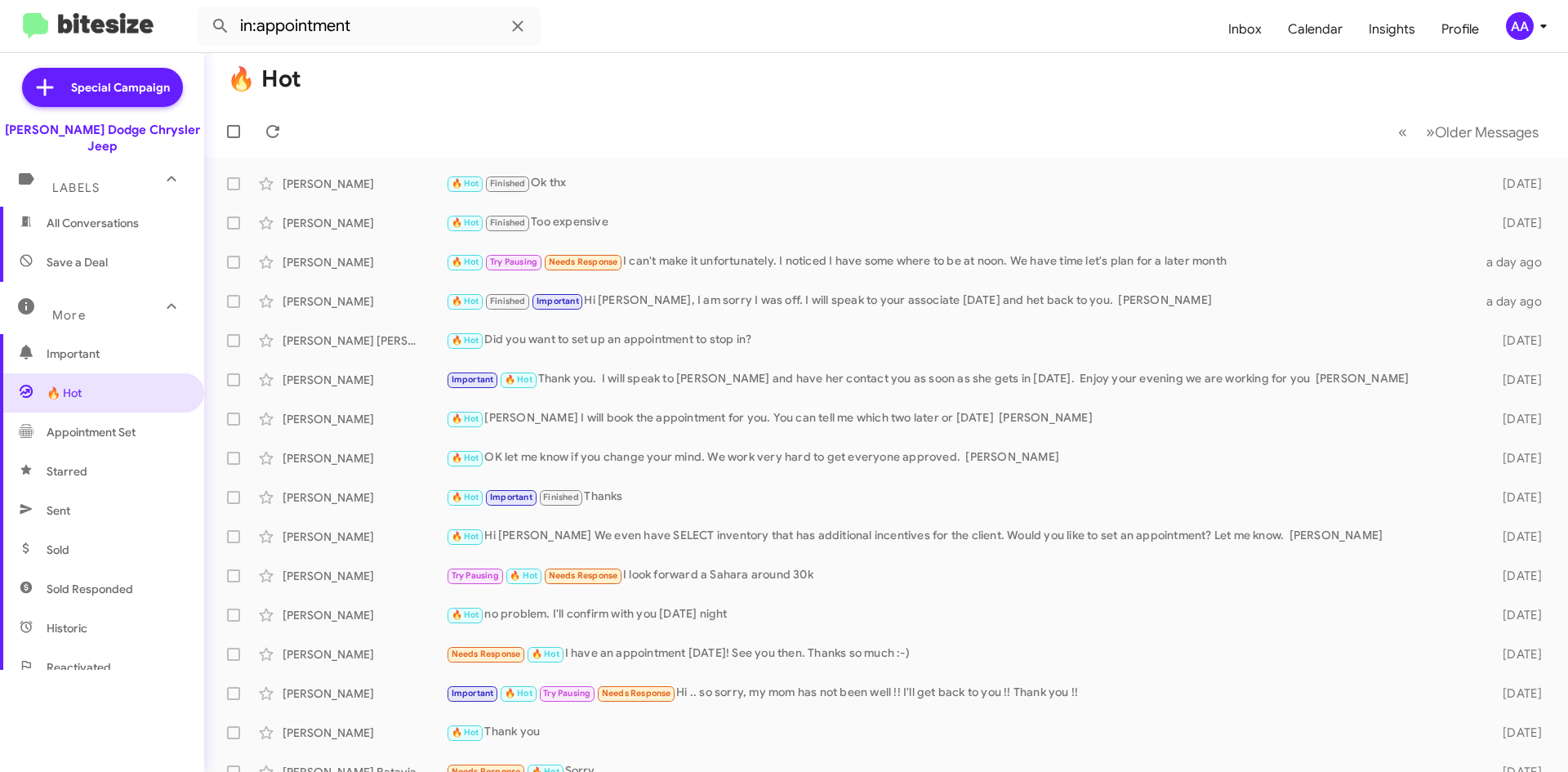
click at [100, 424] on span "Appointment Set" at bounding box center [91, 432] width 89 height 16
type input "in:appointment-set"
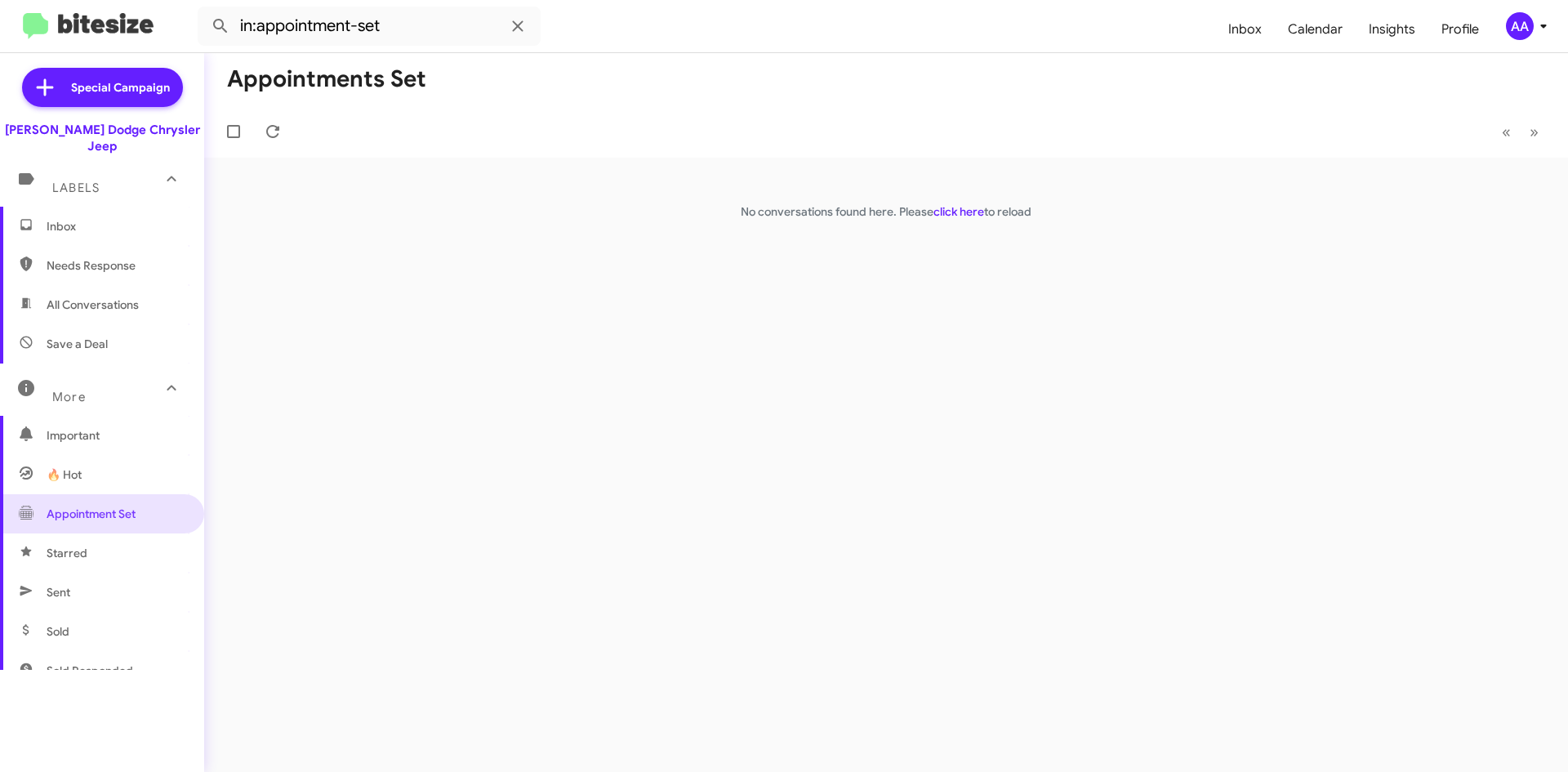
click at [98, 221] on span "Inbox" at bounding box center [102, 227] width 204 height 40
